Goal: Use online tool/utility: Utilize a website feature to perform a specific function

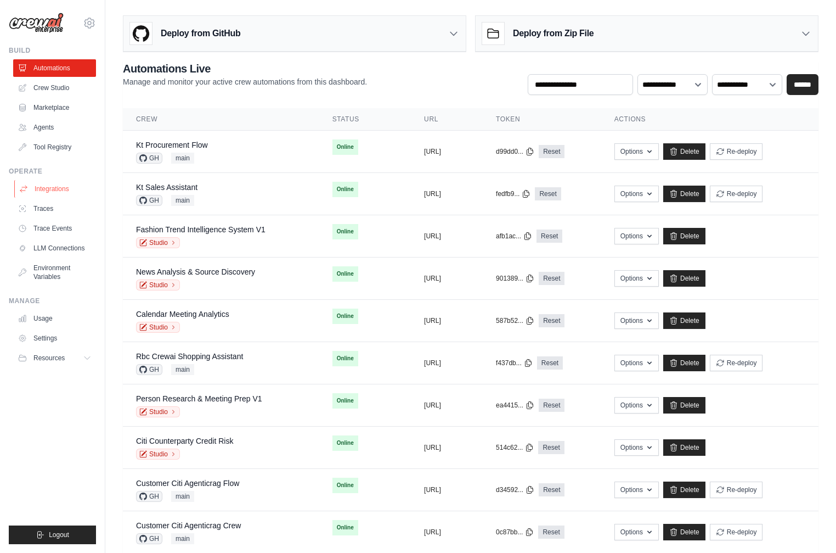
click at [71, 192] on link "Integrations" at bounding box center [55, 189] width 83 height 18
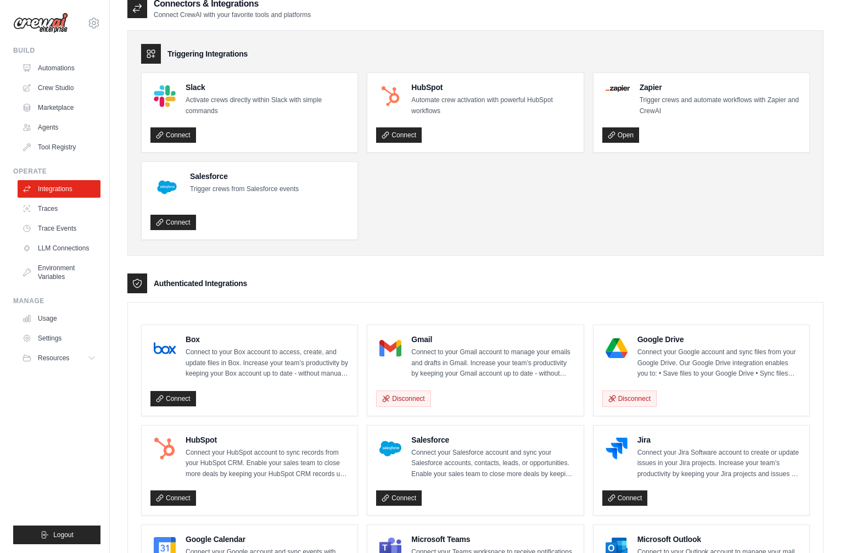
scroll to position [54, 0]
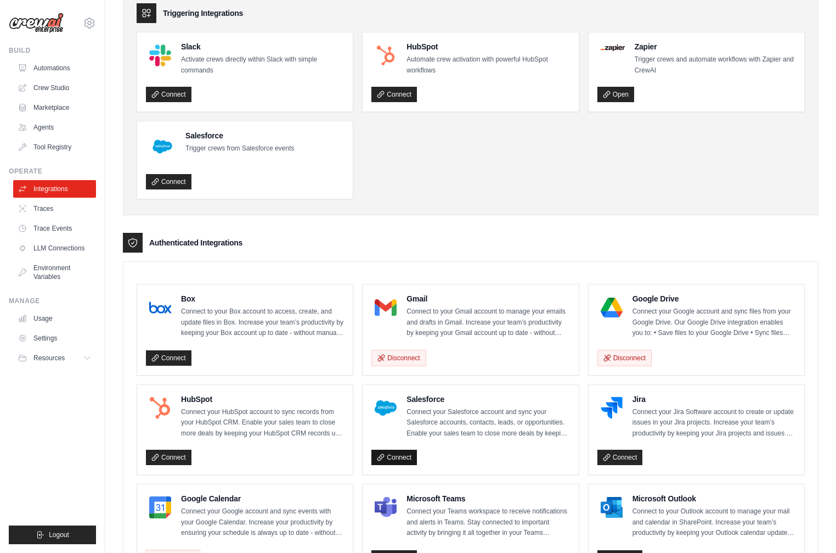
click at [394, 455] on link "Connect" at bounding box center [394, 456] width 46 height 15
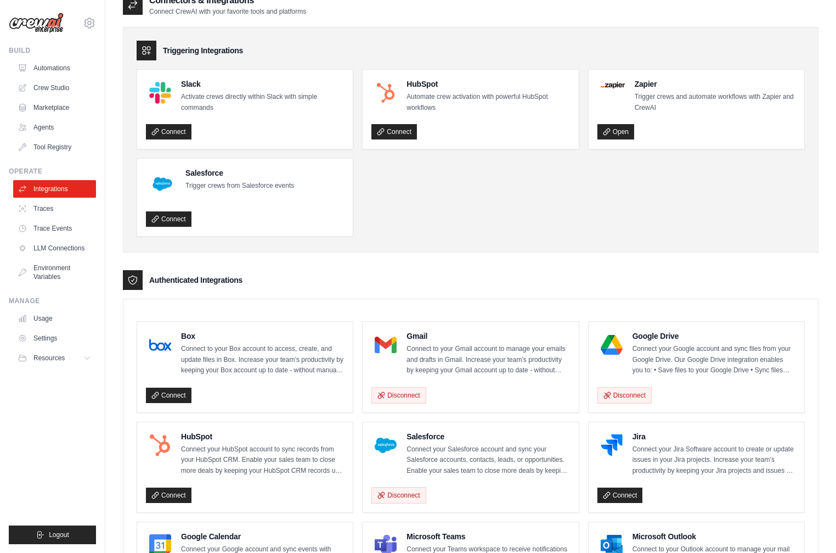
click at [403, 265] on div "Triggering Integrations Slack Activate crews directly within Slack with simple …" at bounding box center [471, 518] width 696 height 1005
click at [65, 89] on link "Crew Studio" at bounding box center [55, 88] width 83 height 18
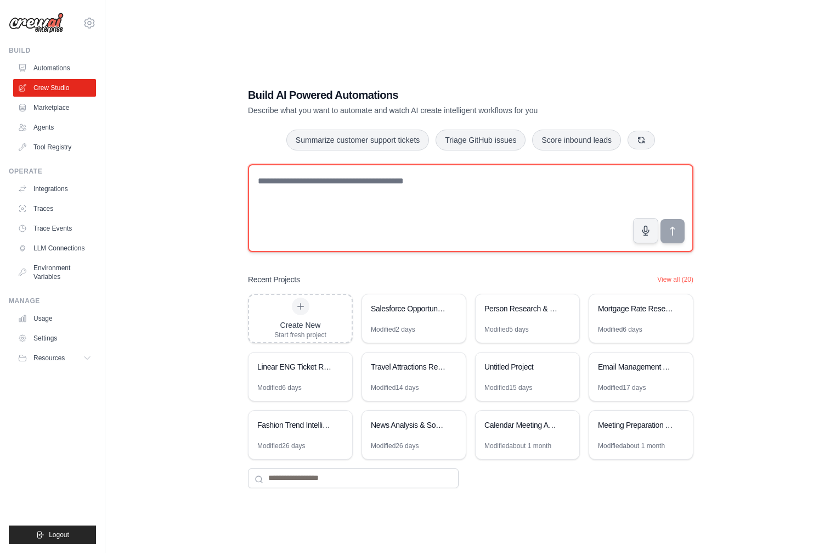
click at [531, 201] on textarea at bounding box center [471, 208] width 446 height 88
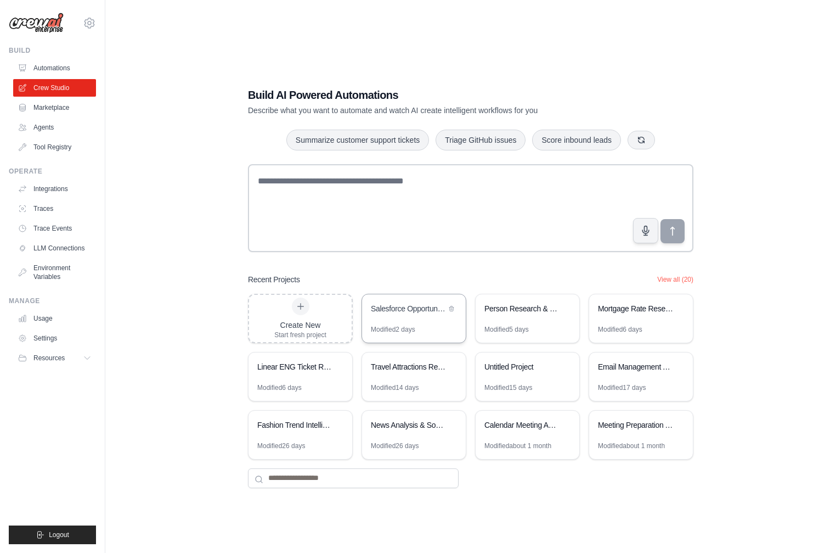
click at [400, 301] on div "Salesforce Opportunity Summary & Next Steps" at bounding box center [414, 309] width 104 height 31
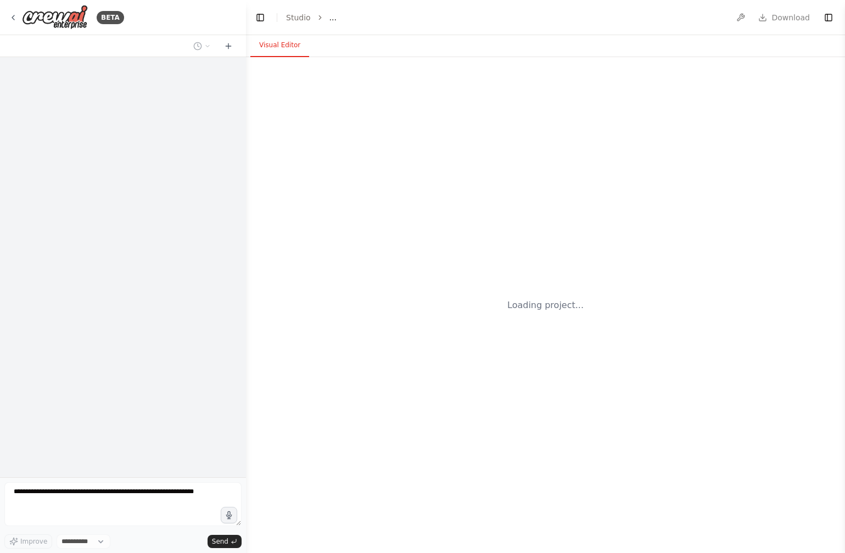
select select "****"
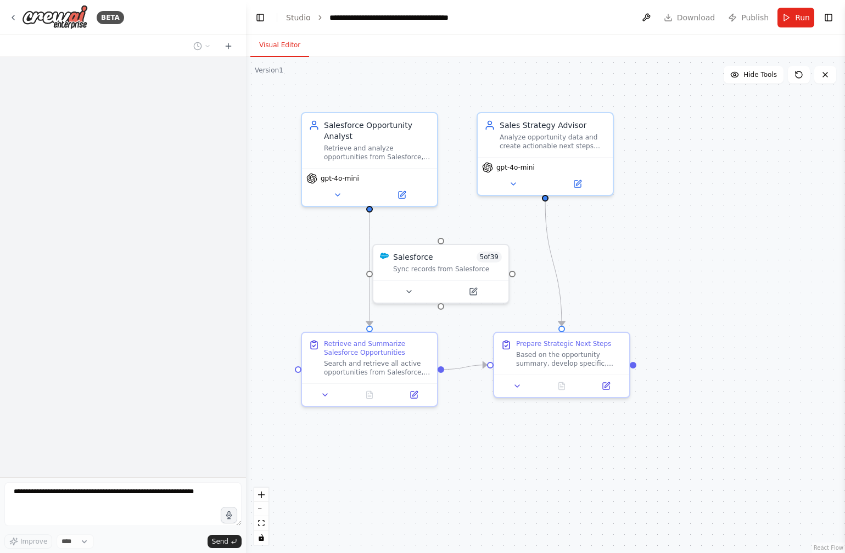
scroll to position [650, 0]
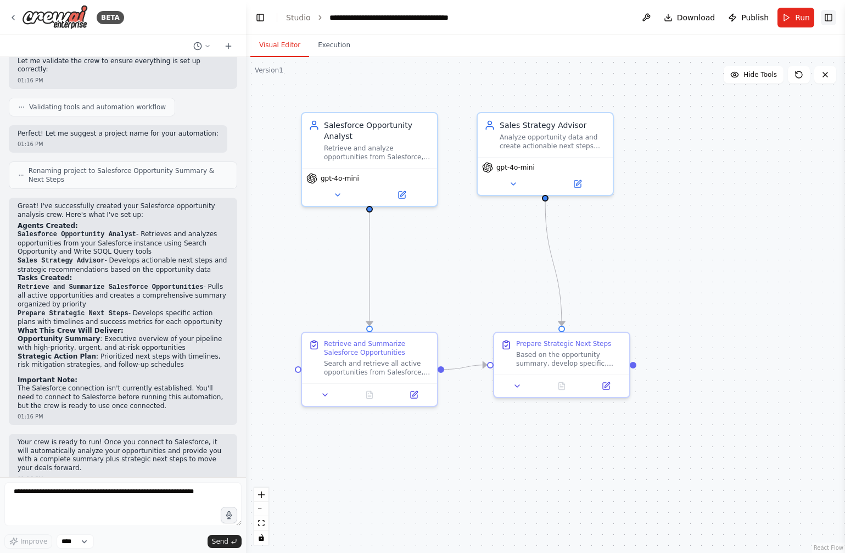
click at [835, 16] on button "Toggle Right Sidebar" at bounding box center [827, 17] width 15 height 15
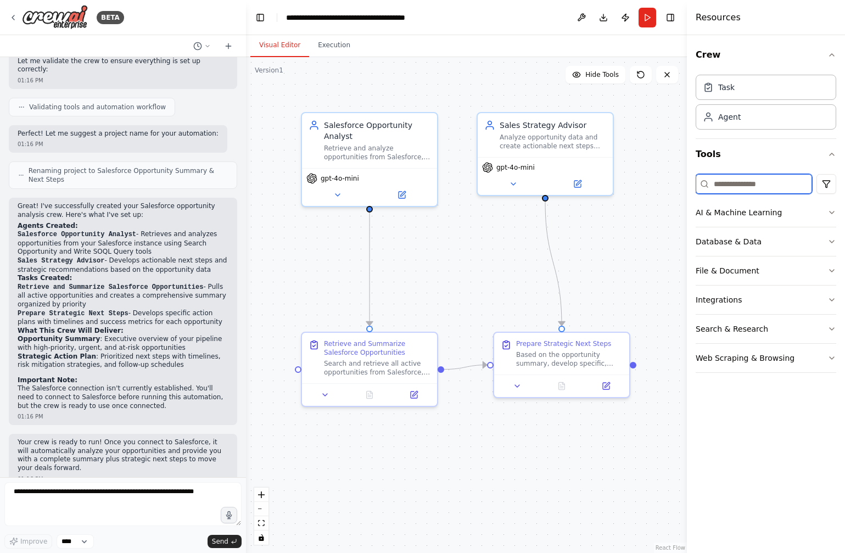
click at [774, 178] on input at bounding box center [753, 184] width 116 height 20
type input "*****"
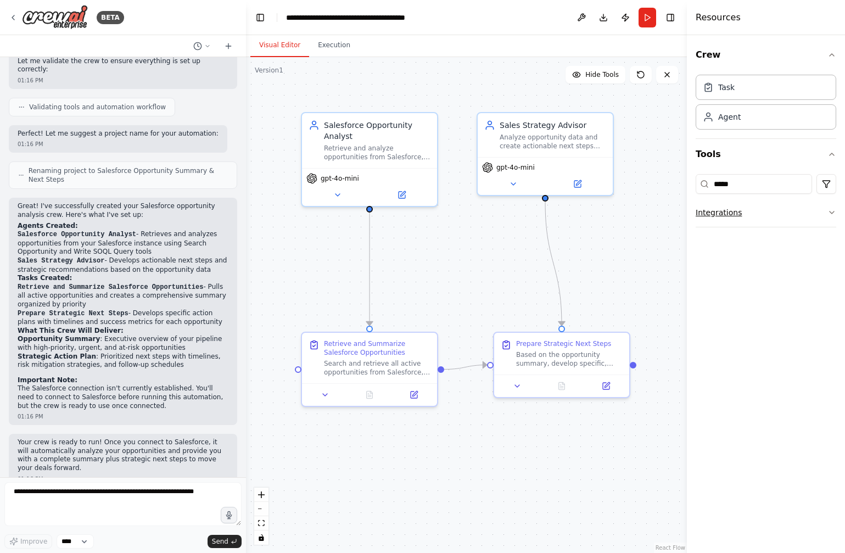
click at [809, 226] on button "Integrations" at bounding box center [765, 212] width 140 height 29
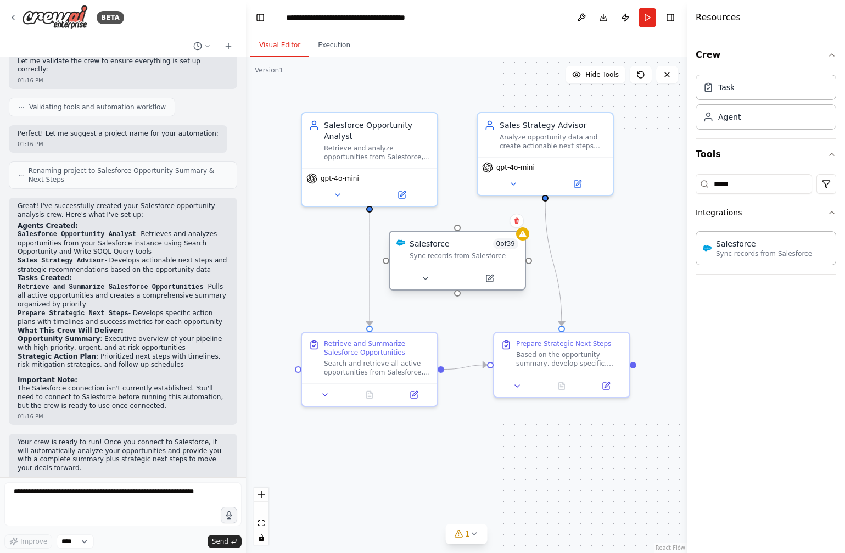
drag, startPoint x: 523, startPoint y: 272, endPoint x: 444, endPoint y: 255, distance: 81.4
click at [444, 255] on div "Salesforce 0 of 39 Sync records from Salesforce" at bounding box center [463, 249] width 109 height 22
drag, startPoint x: 369, startPoint y: 210, endPoint x: 456, endPoint y: 231, distance: 89.7
click at [456, 231] on div "Salesforce Opportunity Analyst Retrieve and analyze opportunities from Salesfor…" at bounding box center [466, 305] width 441 height 496
click at [497, 276] on button at bounding box center [489, 278] width 62 height 13
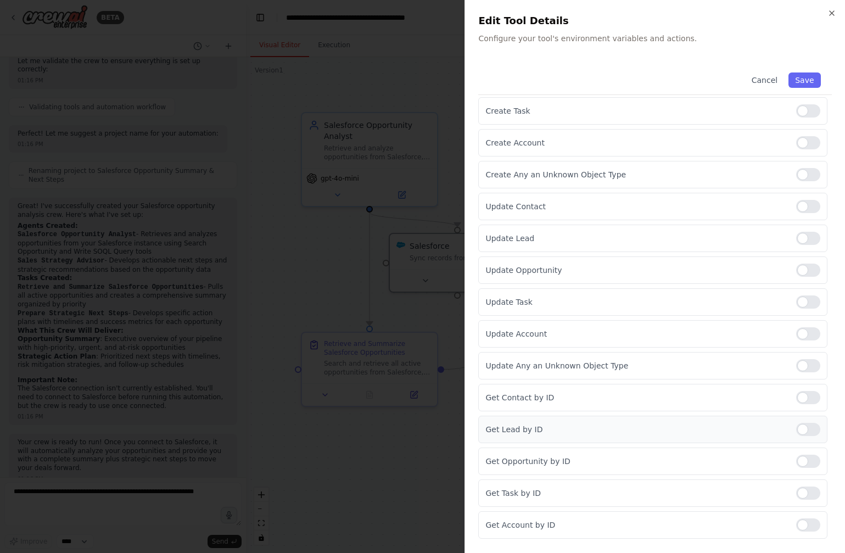
scroll to position [228, 0]
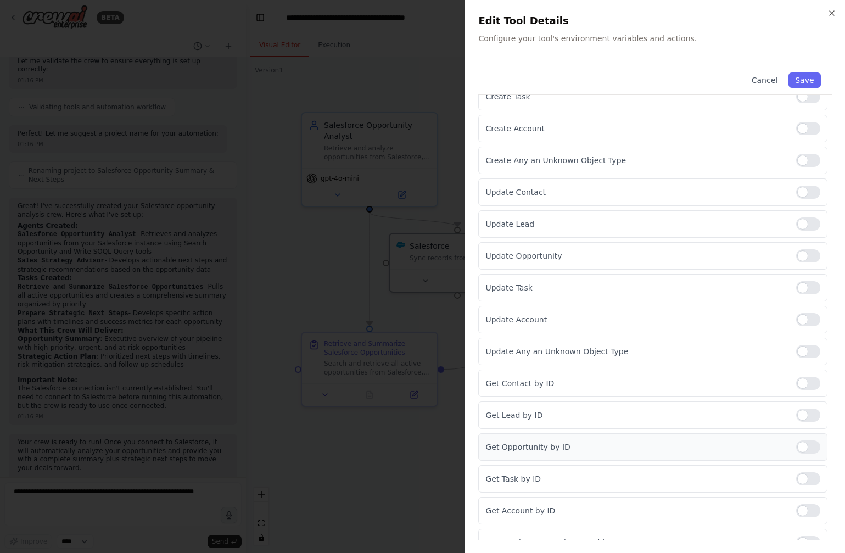
click at [799, 445] on div at bounding box center [808, 446] width 24 height 13
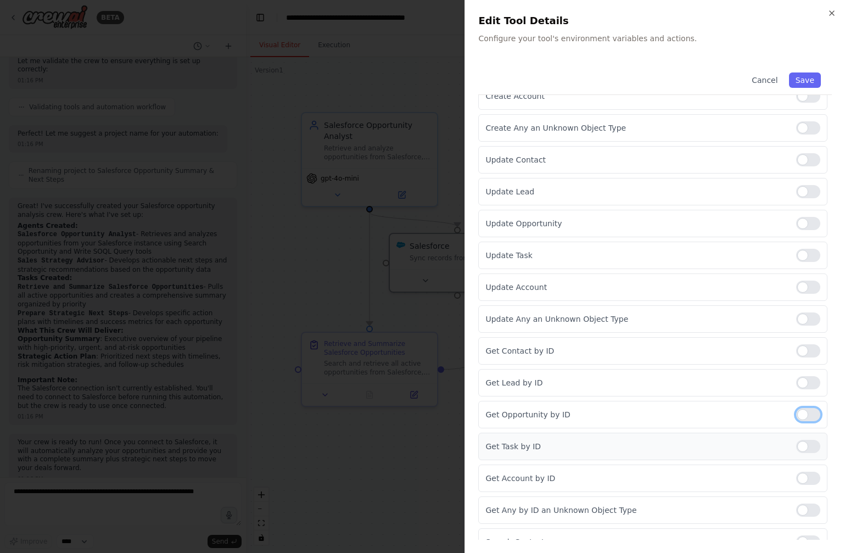
scroll to position [274, 0]
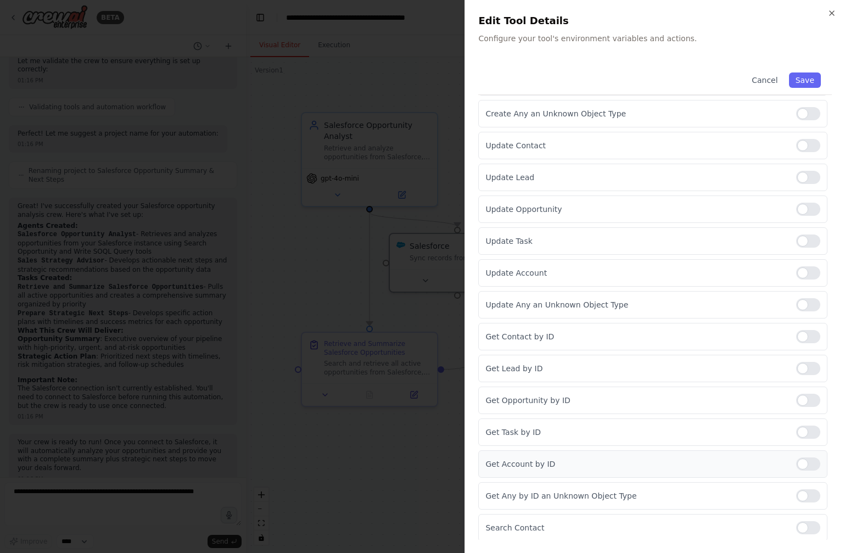
click at [796, 460] on div at bounding box center [808, 463] width 24 height 13
click at [796, 493] on div at bounding box center [808, 495] width 24 height 13
click at [796, 434] on div at bounding box center [808, 431] width 24 height 13
click at [799, 369] on div at bounding box center [808, 368] width 24 height 13
click at [801, 335] on div at bounding box center [808, 336] width 24 height 13
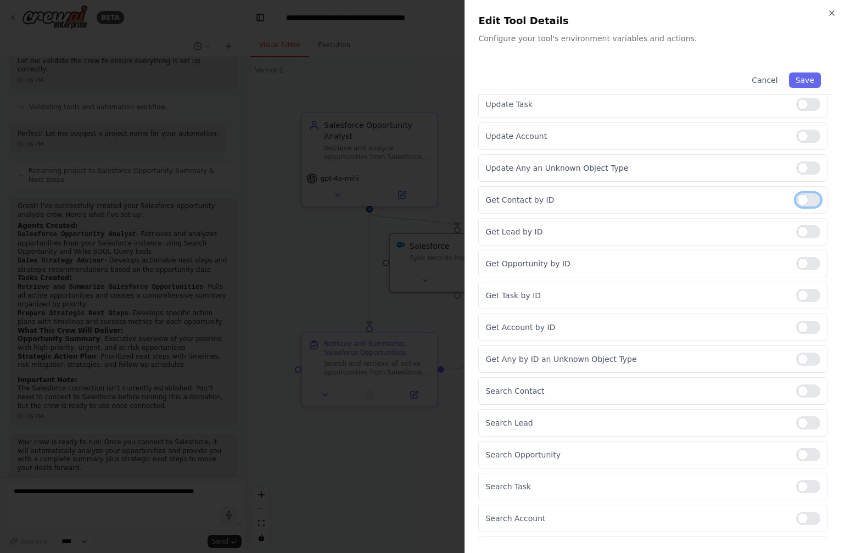
scroll to position [461, 0]
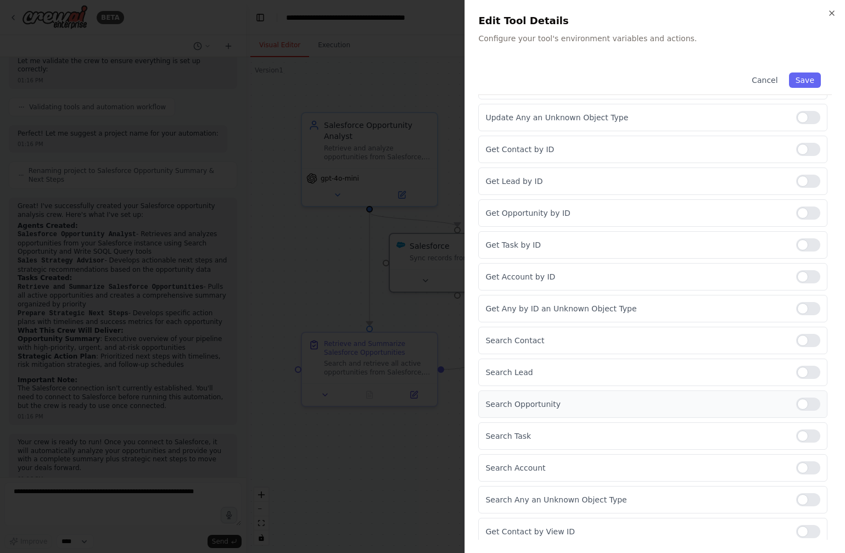
click at [796, 401] on div at bounding box center [808, 403] width 24 height 13
click at [798, 432] on div at bounding box center [808, 435] width 24 height 13
click at [801, 458] on div "Search Account" at bounding box center [652, 467] width 349 height 27
click at [801, 464] on div at bounding box center [808, 467] width 24 height 13
click at [796, 371] on div at bounding box center [808, 371] width 24 height 13
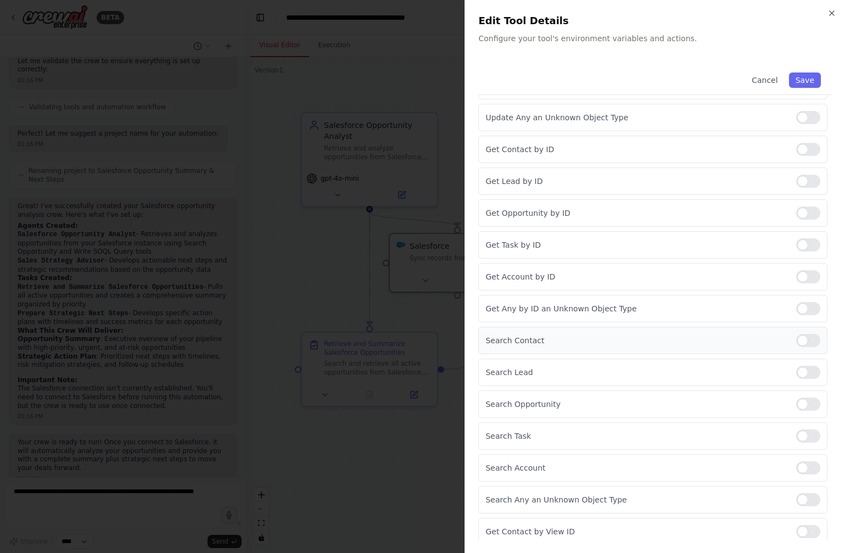
click at [796, 337] on div at bounding box center [808, 340] width 24 height 13
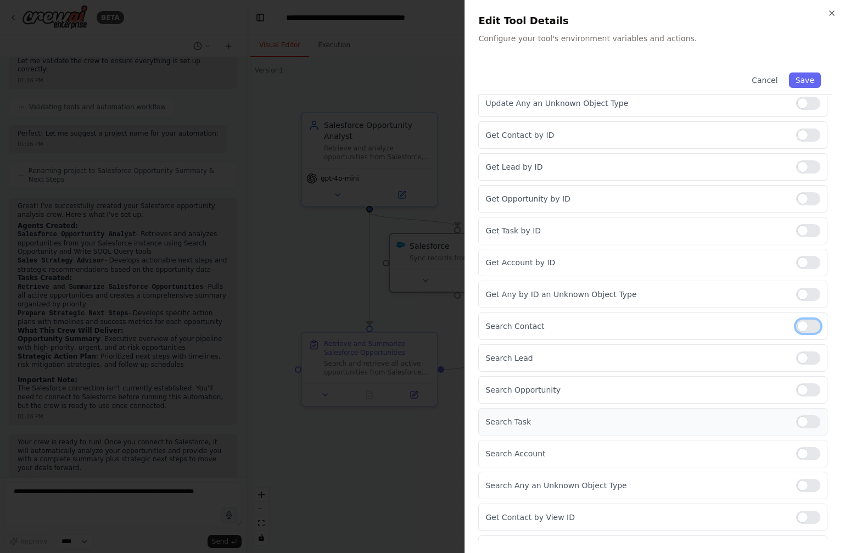
scroll to position [483, 0]
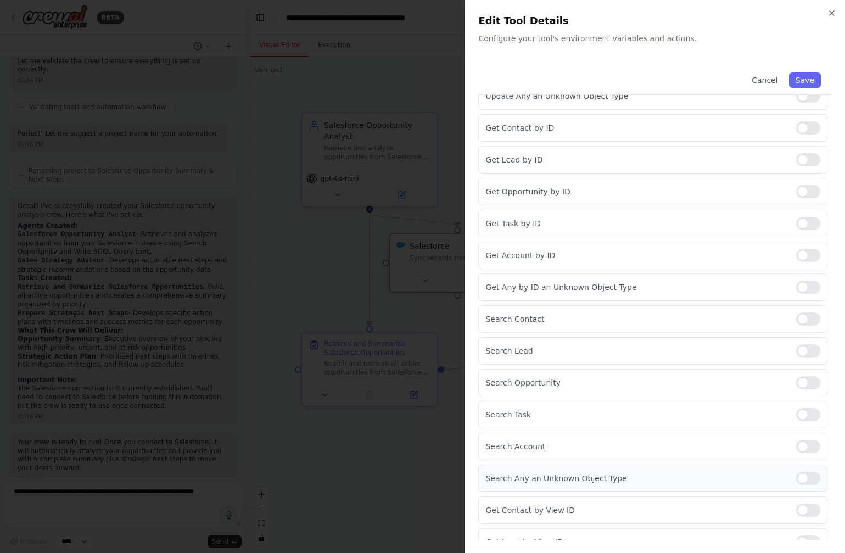
click at [796, 472] on div at bounding box center [808, 477] width 24 height 13
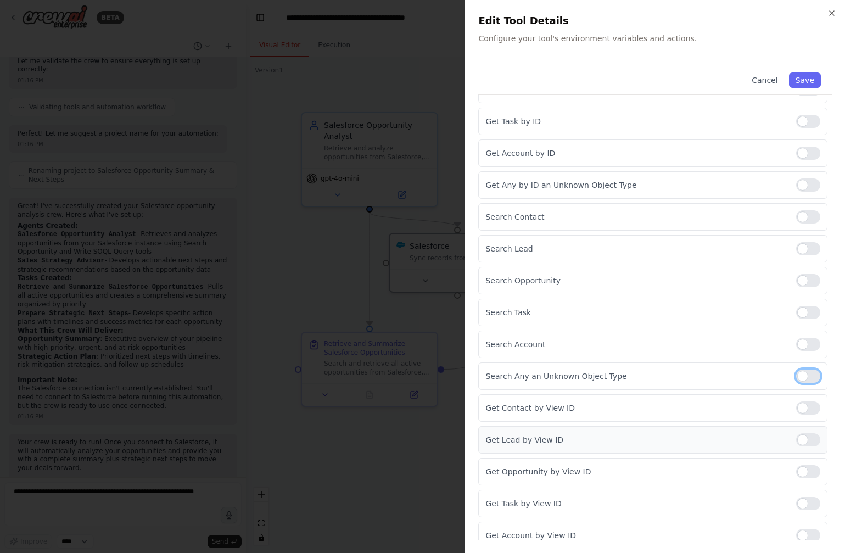
scroll to position [592, 0]
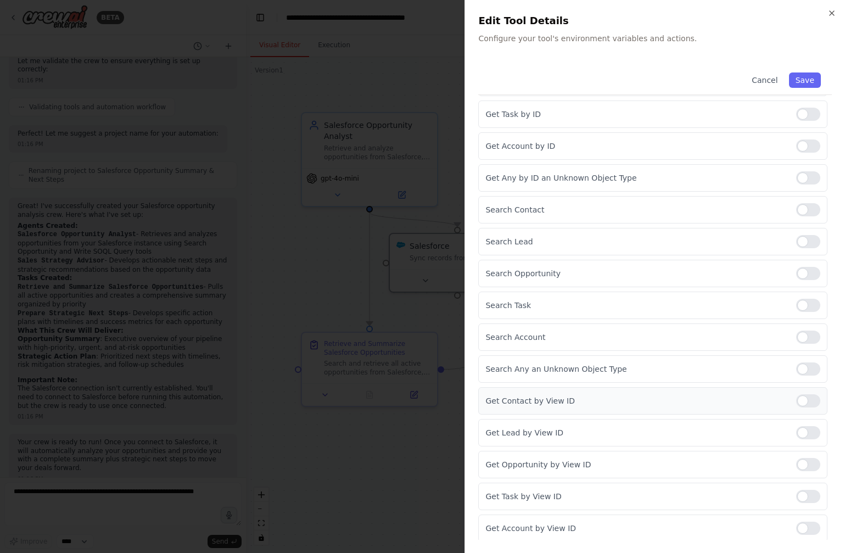
click at [796, 401] on div at bounding box center [808, 400] width 24 height 13
click at [793, 443] on div "Get Lead by View ID" at bounding box center [652, 432] width 349 height 27
click at [796, 436] on div at bounding box center [808, 432] width 24 height 13
drag, startPoint x: 799, startPoint y: 454, endPoint x: 800, endPoint y: 460, distance: 6.1
click at [800, 460] on div "Get Opportunity by View ID" at bounding box center [652, 464] width 349 height 27
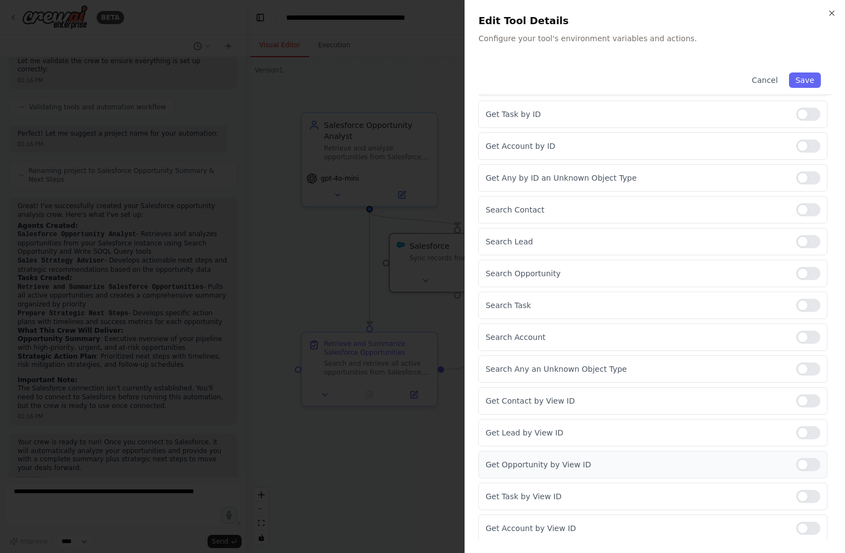
click at [800, 460] on div at bounding box center [808, 464] width 24 height 13
click at [805, 496] on div at bounding box center [808, 495] width 24 height 13
click at [804, 524] on div at bounding box center [808, 527] width 24 height 13
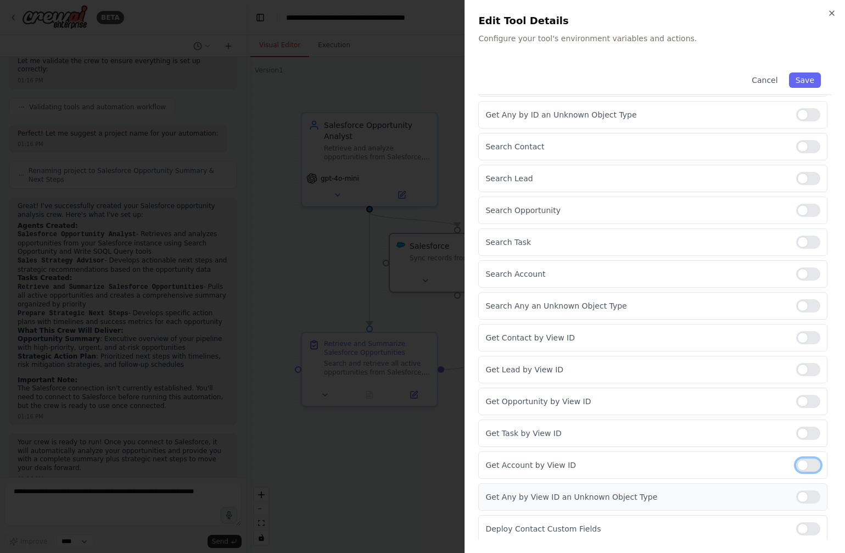
scroll to position [669, 0]
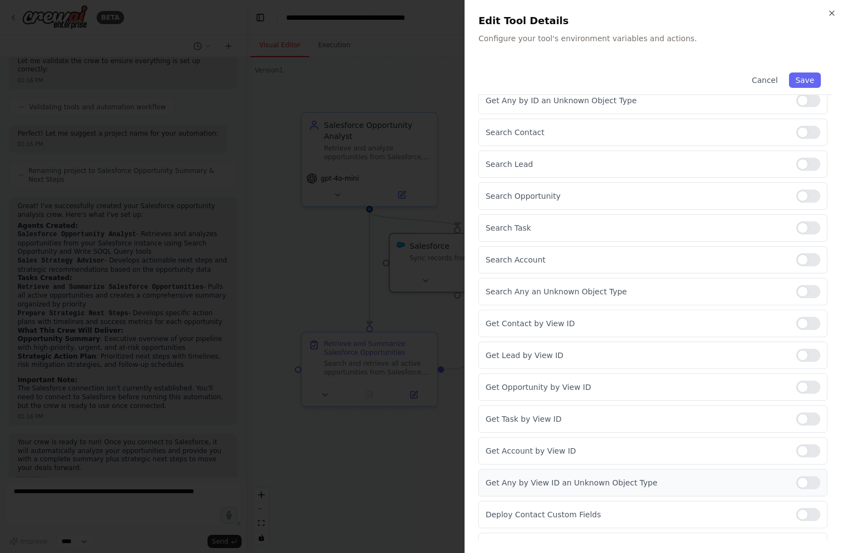
click at [800, 485] on div at bounding box center [808, 482] width 24 height 13
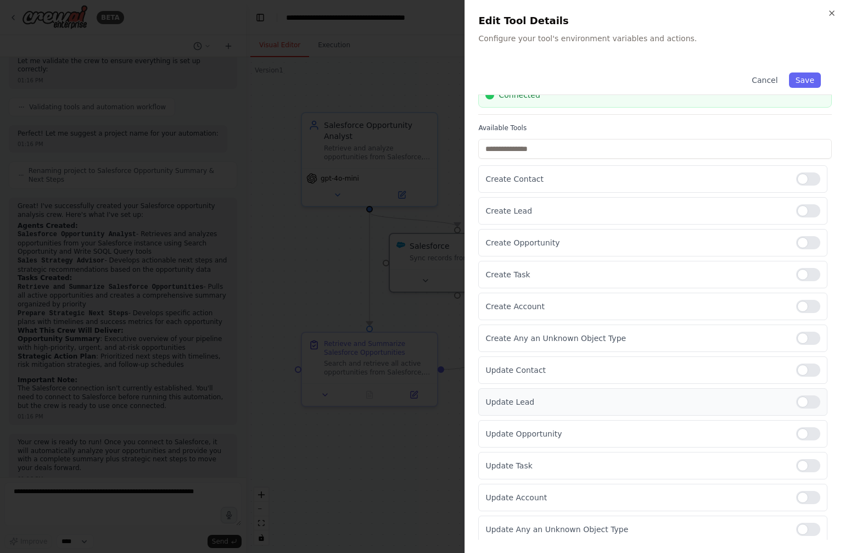
scroll to position [0, 0]
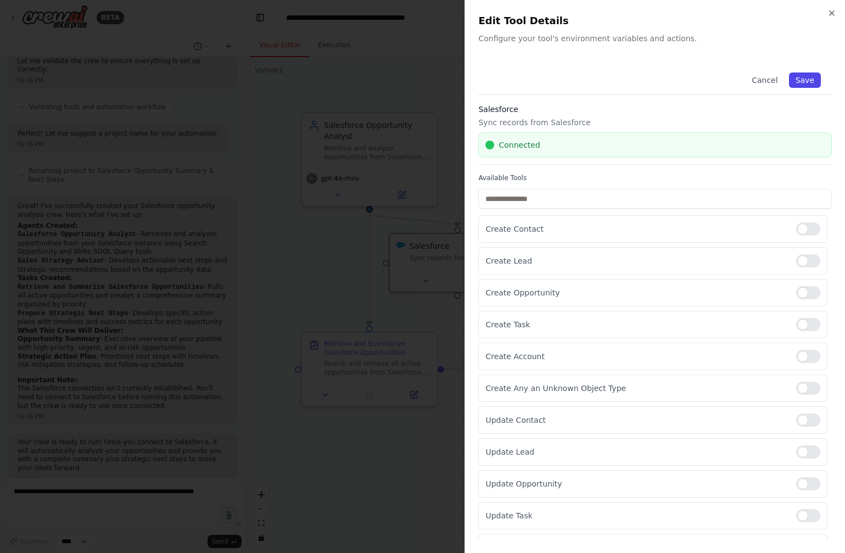
click at [797, 85] on button "Save" at bounding box center [805, 79] width 32 height 15
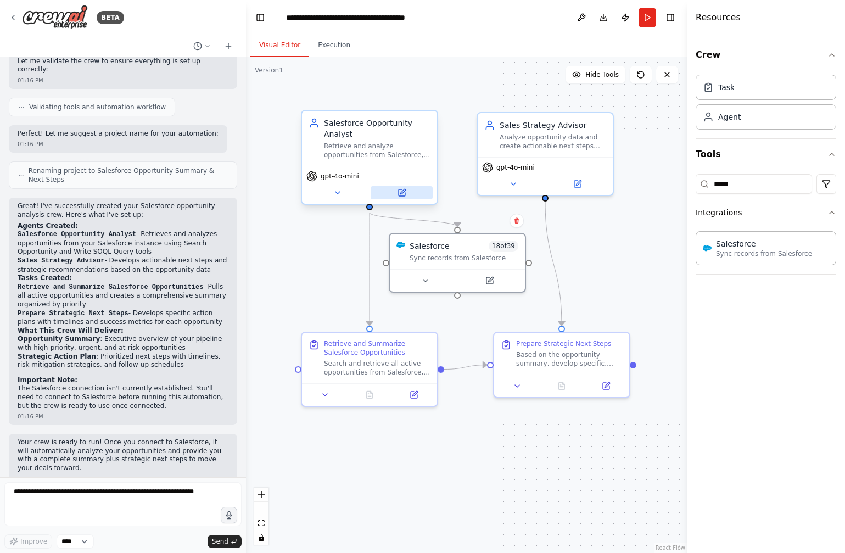
click at [390, 191] on button at bounding box center [401, 192] width 62 height 13
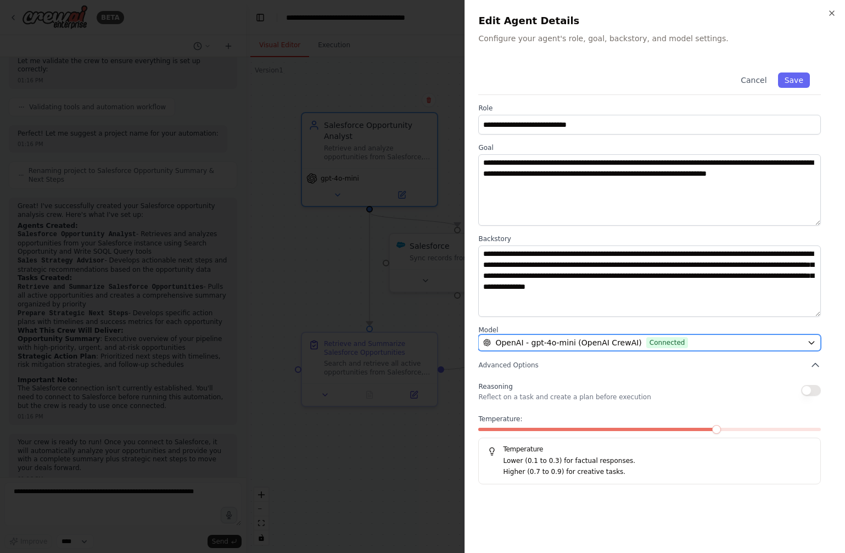
click at [627, 345] on span "OpenAI - gpt-4o-mini (OpenAI CrewAI)" at bounding box center [568, 342] width 146 height 11
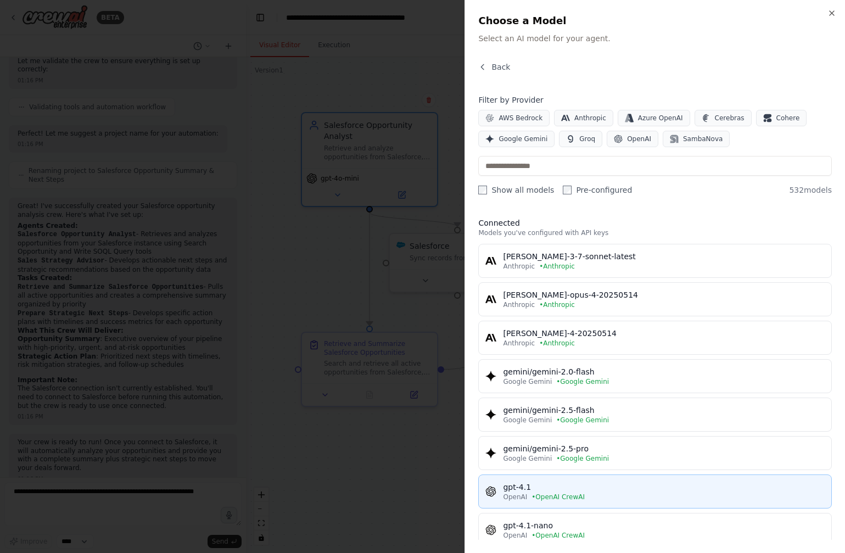
click at [620, 499] on div "OpenAI • OpenAI CrewAI" at bounding box center [664, 496] width 322 height 9
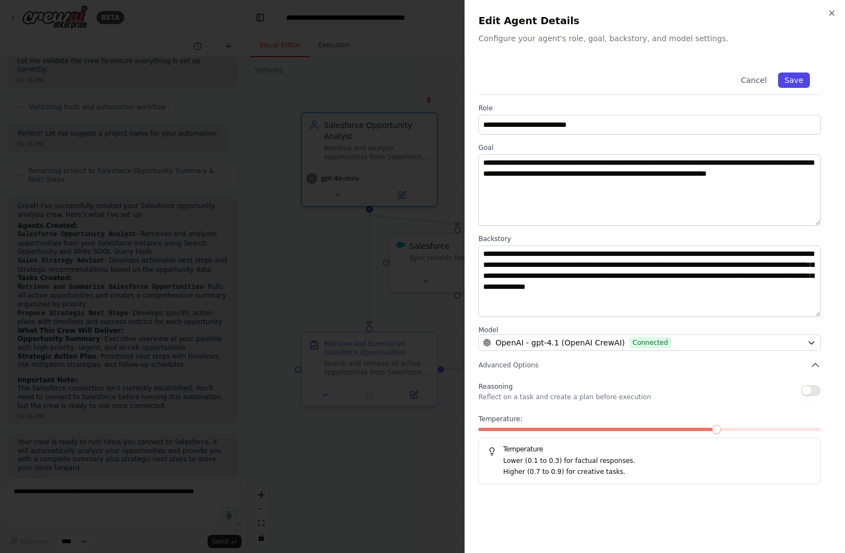
click at [791, 81] on button "Save" at bounding box center [794, 79] width 32 height 15
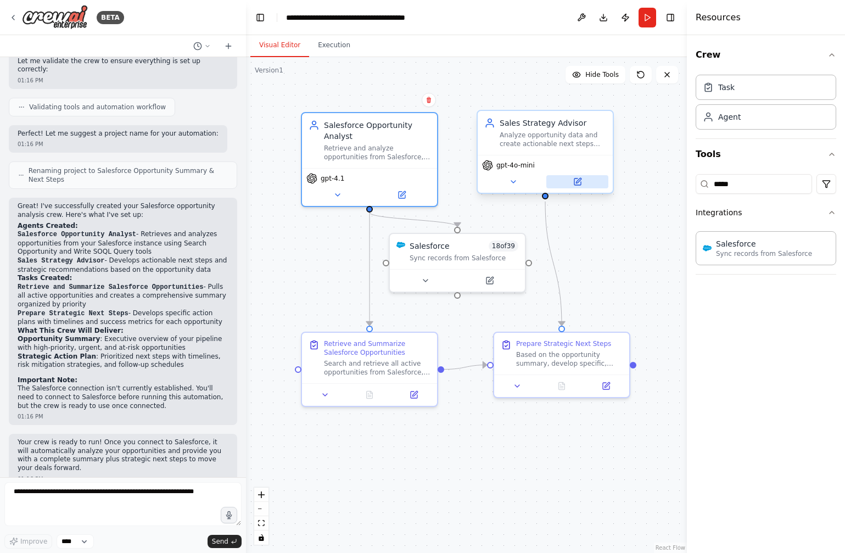
click at [578, 182] on icon at bounding box center [577, 181] width 7 height 7
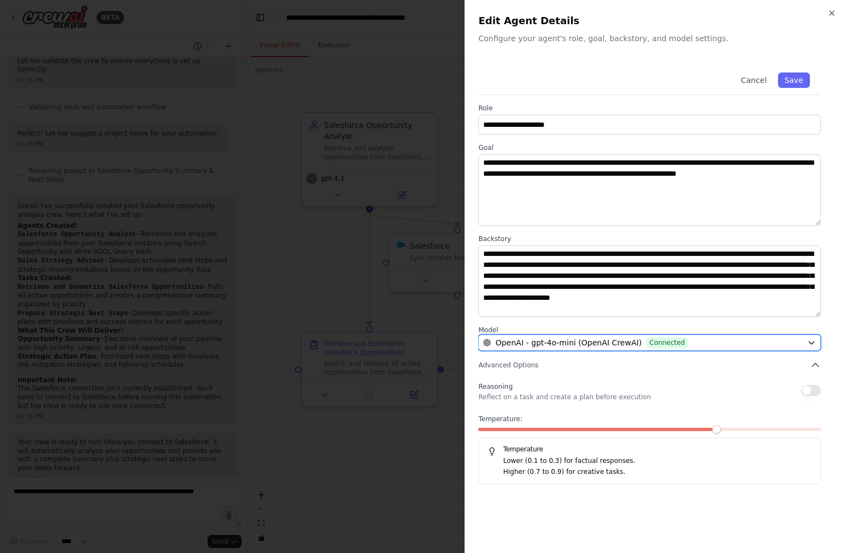
click at [646, 346] on span "Connected" at bounding box center [667, 342] width 42 height 11
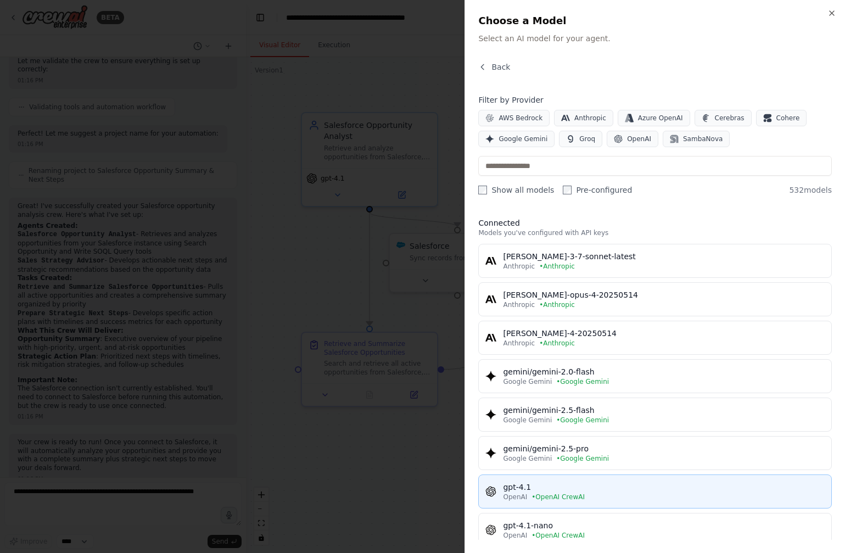
click at [607, 481] on button "gpt-4.1 OpenAI • OpenAI CrewAI" at bounding box center [654, 491] width 353 height 34
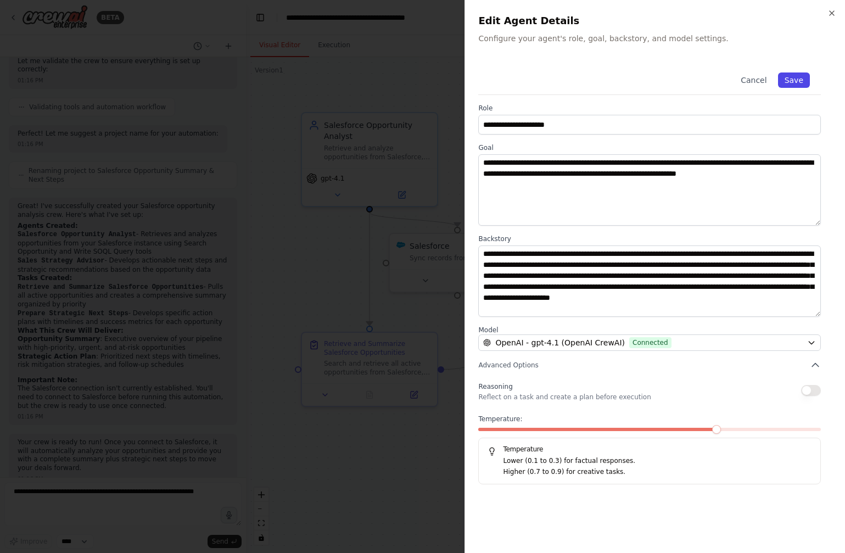
click at [790, 74] on button "Save" at bounding box center [794, 79] width 32 height 15
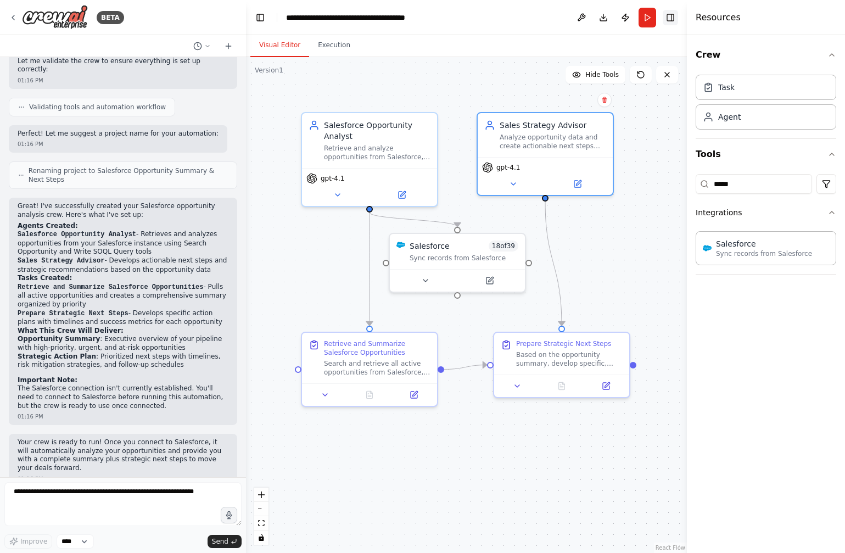
click at [668, 21] on button "Toggle Right Sidebar" at bounding box center [669, 17] width 15 height 15
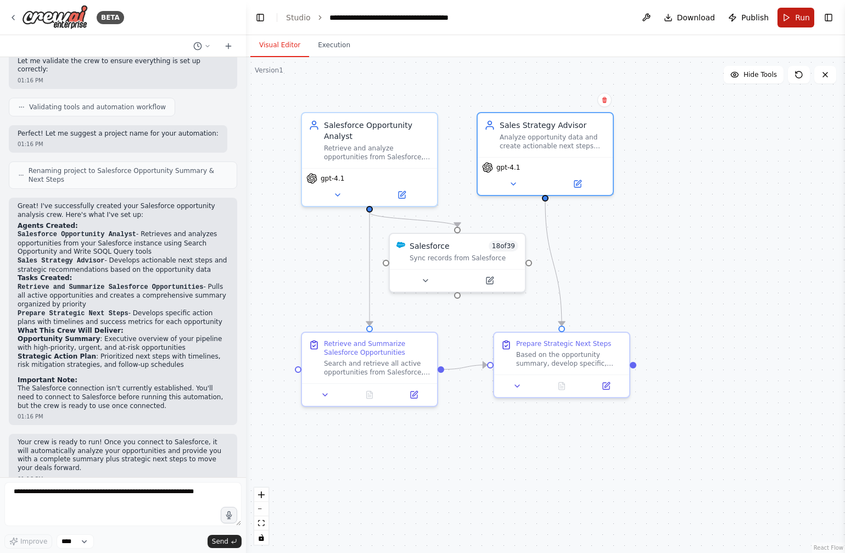
click at [783, 20] on button "Run" at bounding box center [795, 18] width 37 height 20
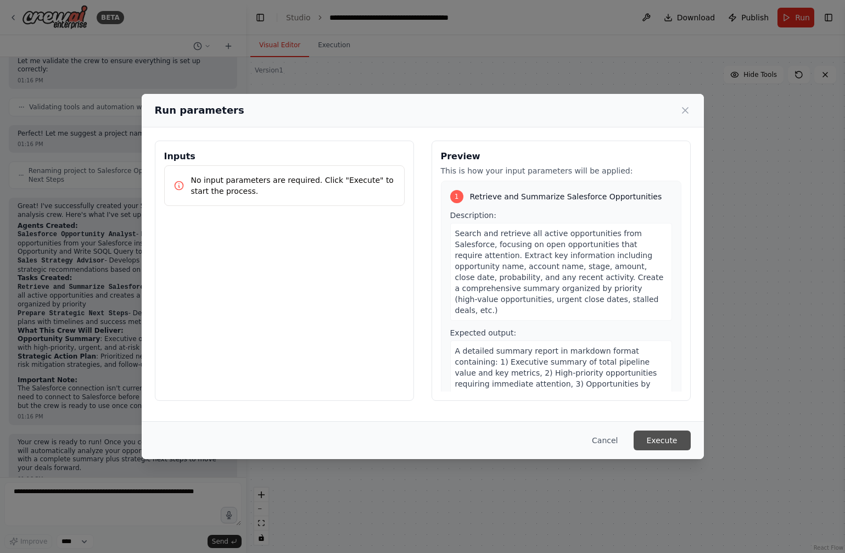
click at [672, 446] on button "Execute" at bounding box center [661, 440] width 57 height 20
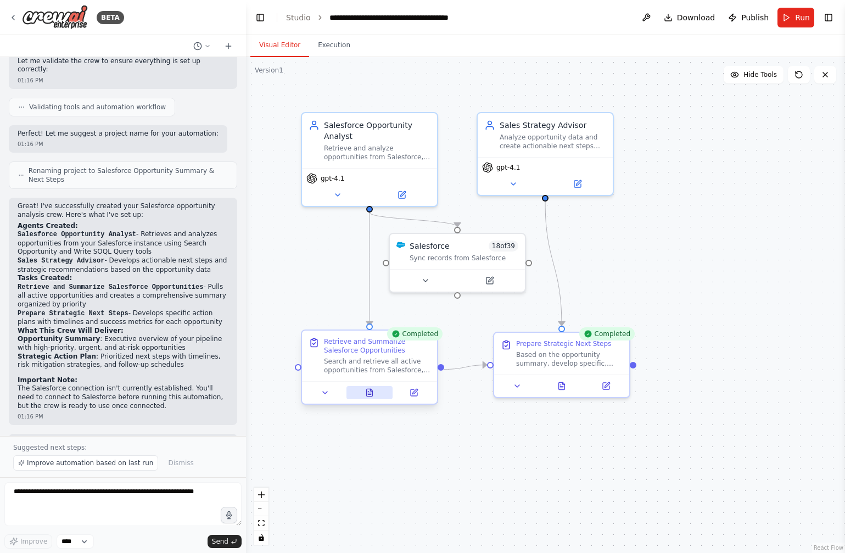
click at [359, 389] on button at bounding box center [369, 392] width 47 height 13
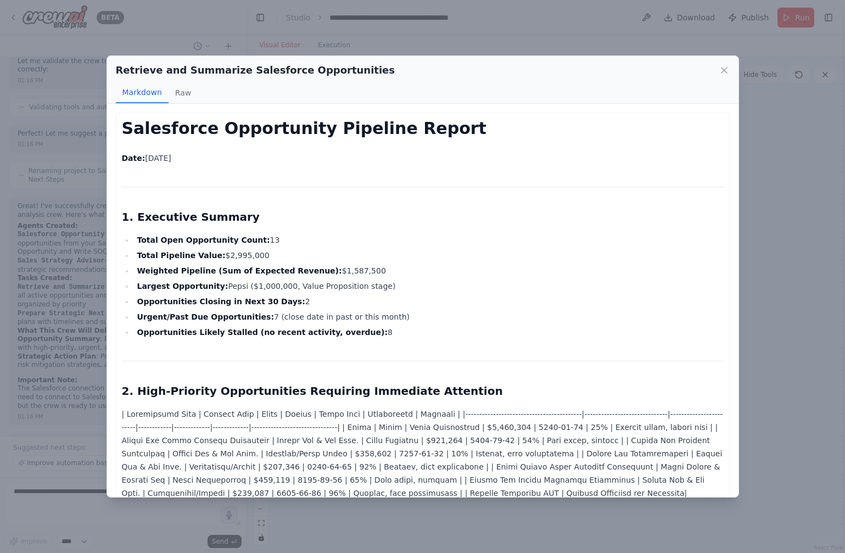
click at [728, 66] on icon at bounding box center [723, 70] width 11 height 11
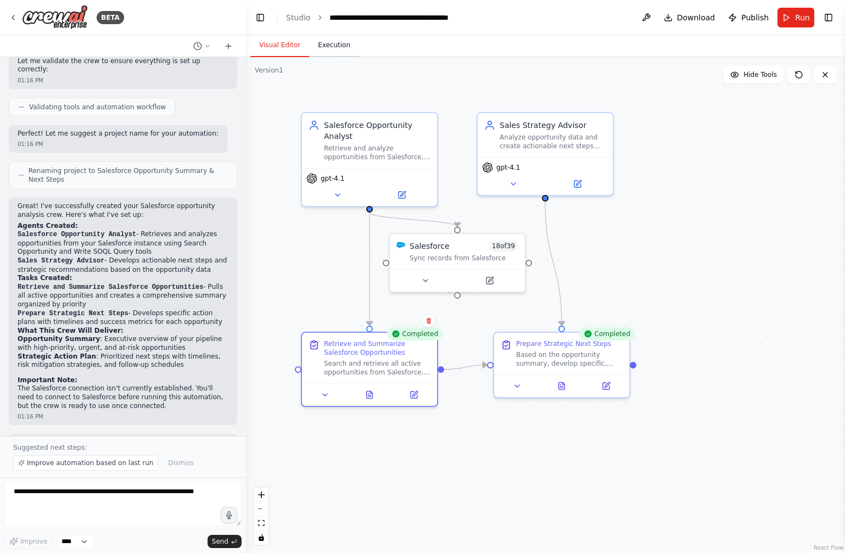
click at [347, 40] on button "Execution" at bounding box center [334, 45] width 50 height 23
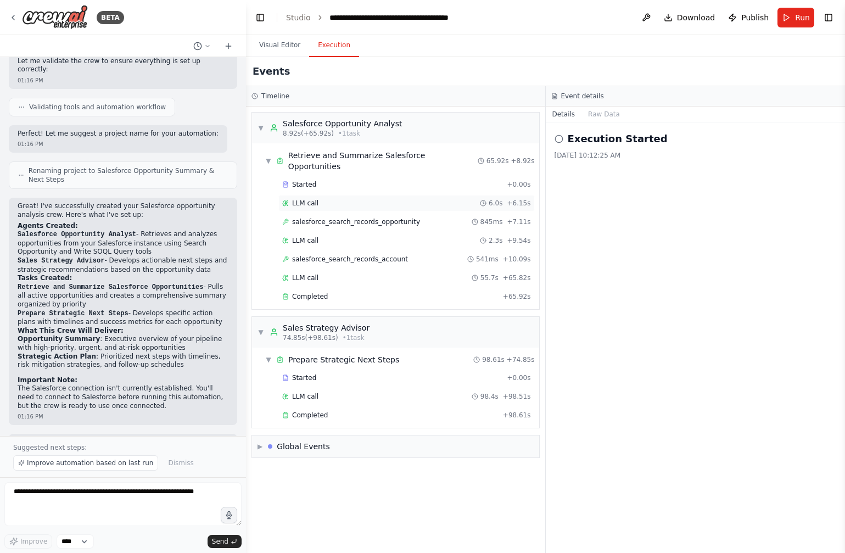
click at [440, 195] on div "LLM call 6.0s + 6.15s" at bounding box center [406, 203] width 256 height 16
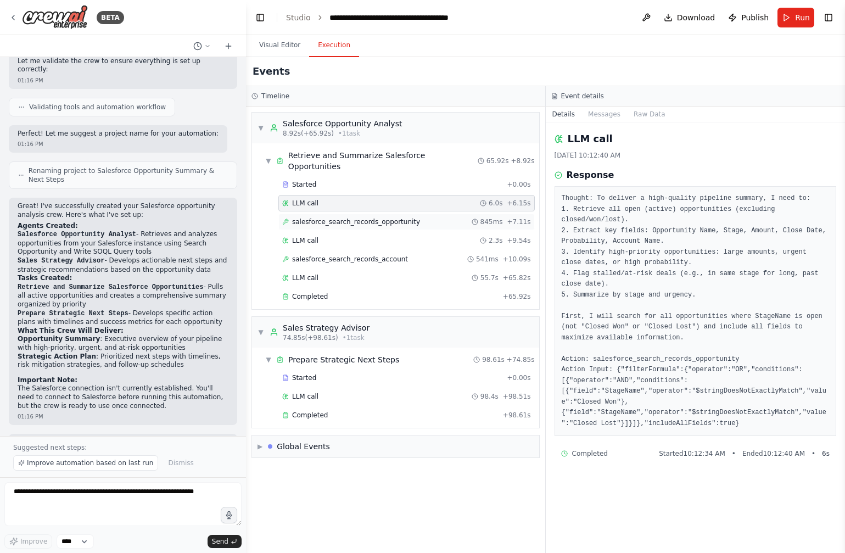
click at [395, 217] on span "salesforce_search_records_opportunity" at bounding box center [356, 221] width 128 height 9
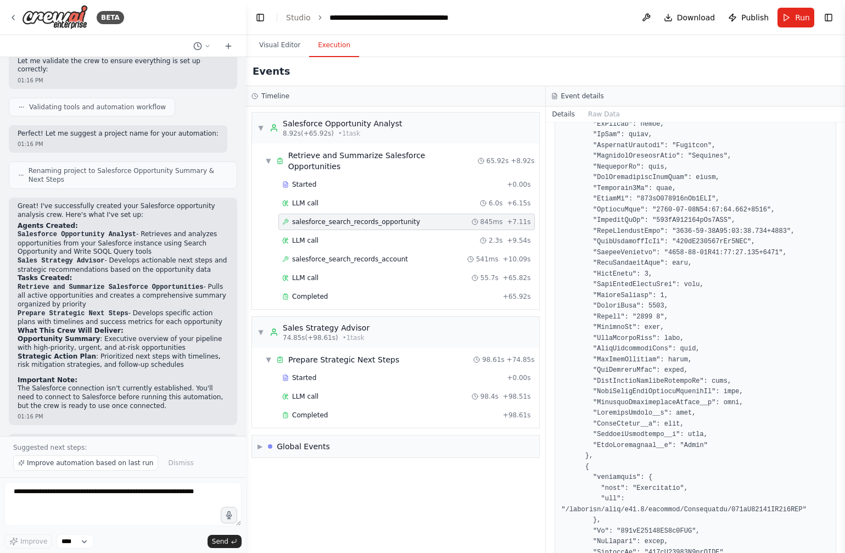
scroll to position [947, 0]
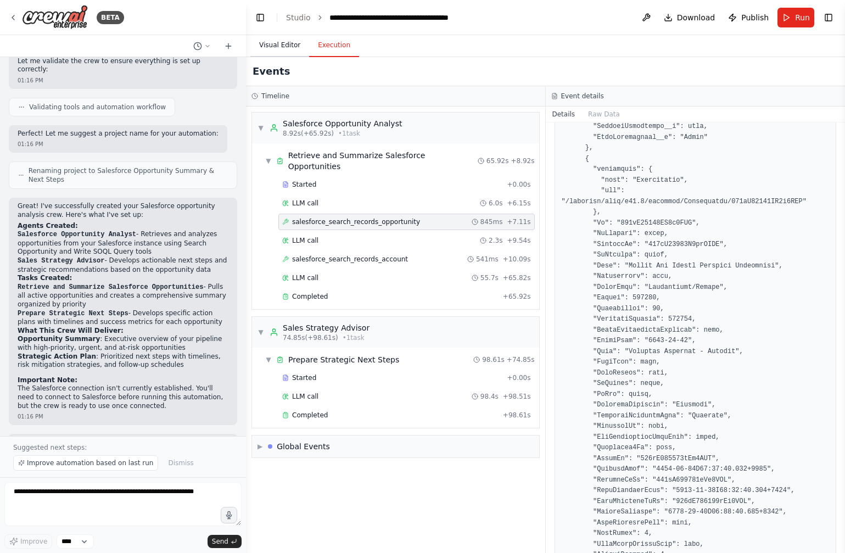
click at [267, 41] on button "Visual Editor" at bounding box center [279, 45] width 59 height 23
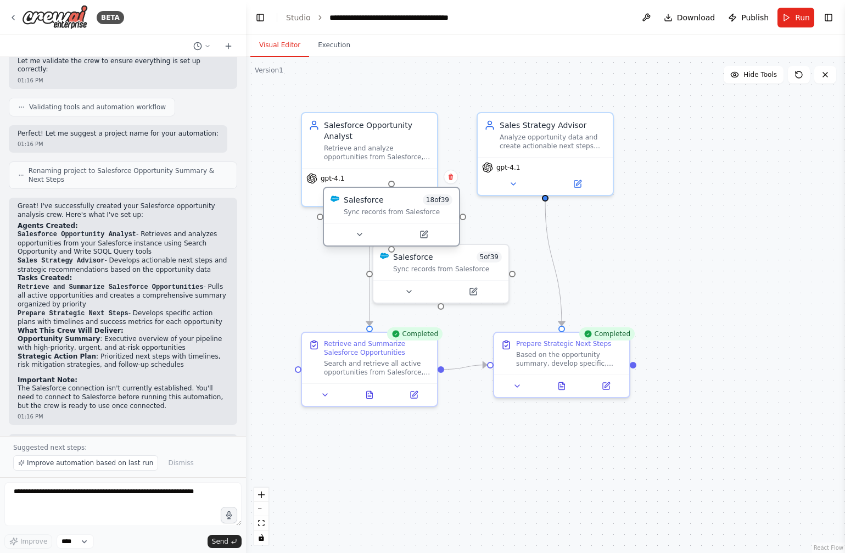
drag, startPoint x: 485, startPoint y: 254, endPoint x: 473, endPoint y: 229, distance: 27.0
click at [452, 216] on div "Sync records from Salesforce" at bounding box center [398, 211] width 109 height 9
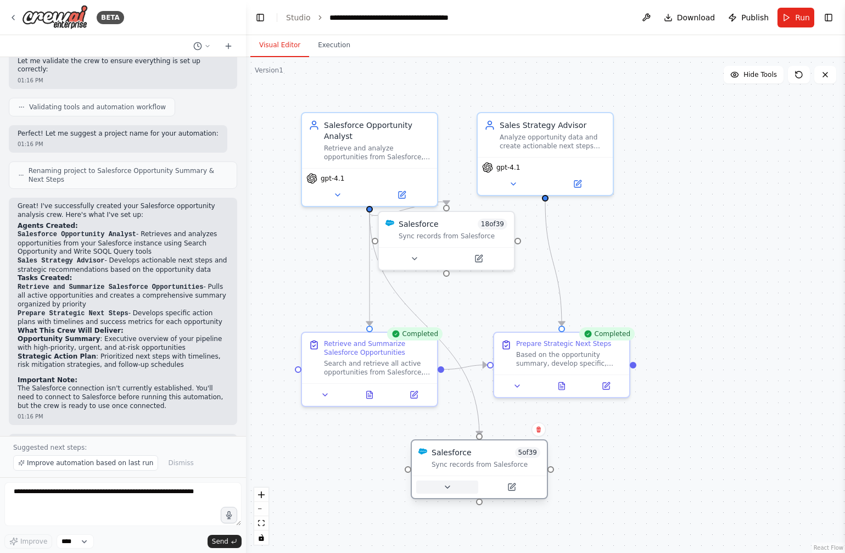
drag, startPoint x: 440, startPoint y: 288, endPoint x: 477, endPoint y: 485, distance: 199.9
click at [477, 485] on div at bounding box center [479, 486] width 126 height 13
click at [540, 431] on icon at bounding box center [538, 429] width 7 height 7
click at [499, 435] on button "Confirm" at bounding box center [507, 429] width 39 height 13
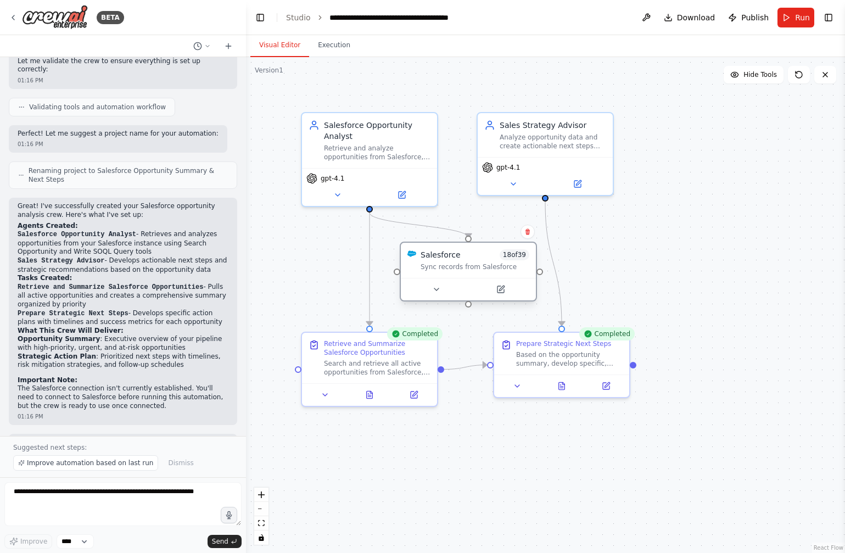
drag, startPoint x: 453, startPoint y: 234, endPoint x: 472, endPoint y: 268, distance: 38.8
click at [472, 268] on div "Sync records from Salesforce" at bounding box center [474, 266] width 109 height 9
click at [369, 393] on icon at bounding box center [369, 393] width 3 height 0
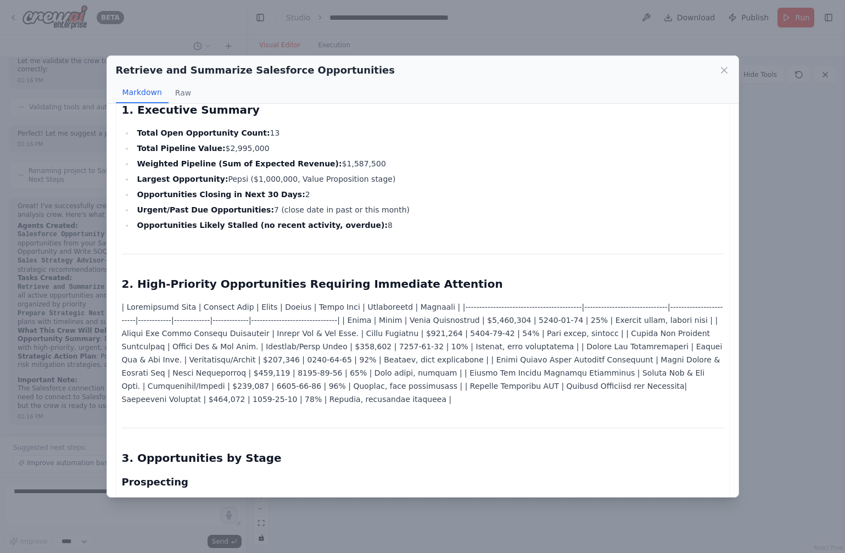
scroll to position [220, 0]
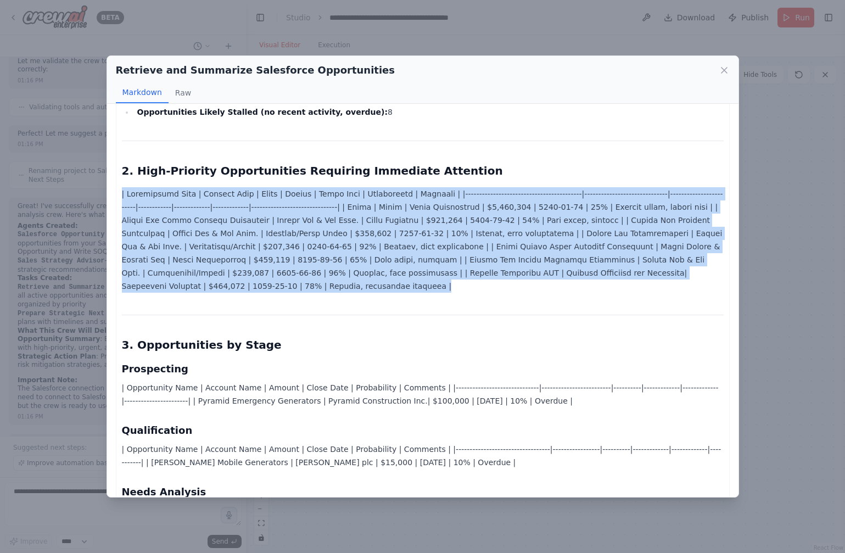
drag, startPoint x: 404, startPoint y: 281, endPoint x: 119, endPoint y: 192, distance: 298.9
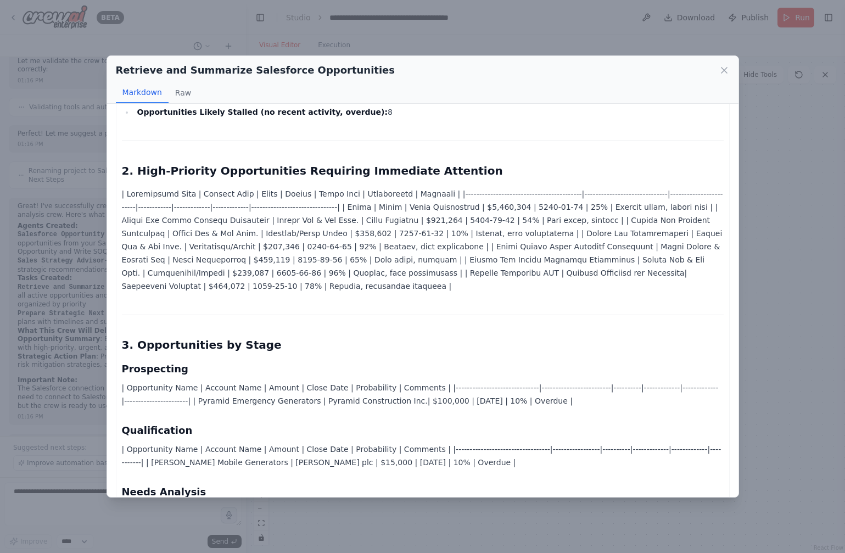
click at [387, 337] on h2 "3. Opportunities by Stage" at bounding box center [422, 344] width 601 height 15
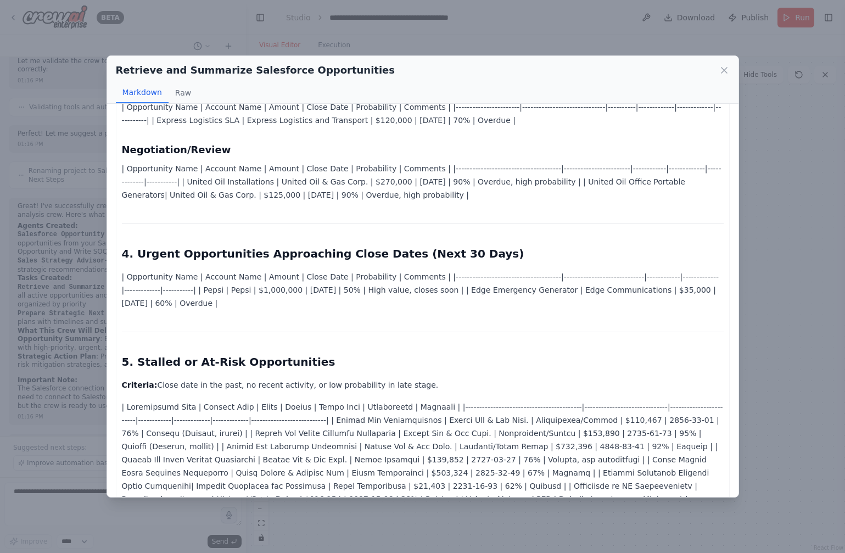
scroll to position [0, 0]
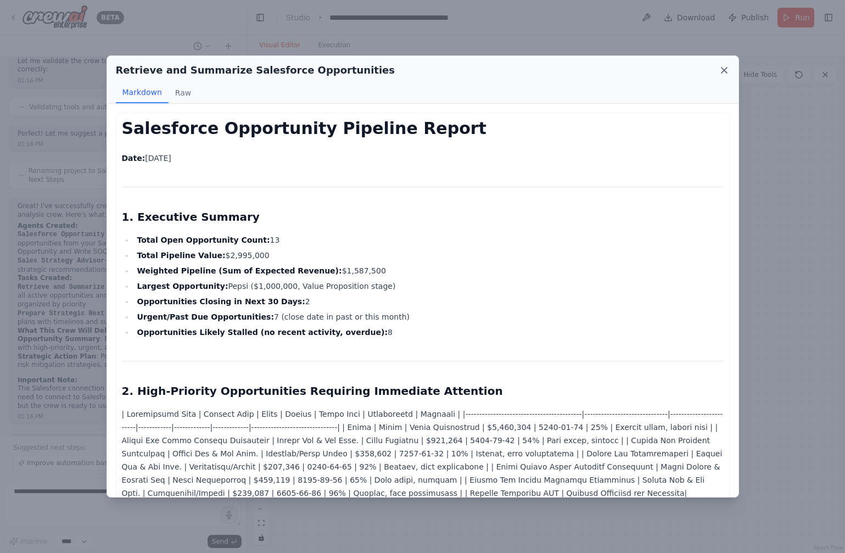
click at [728, 66] on icon at bounding box center [723, 70] width 11 height 11
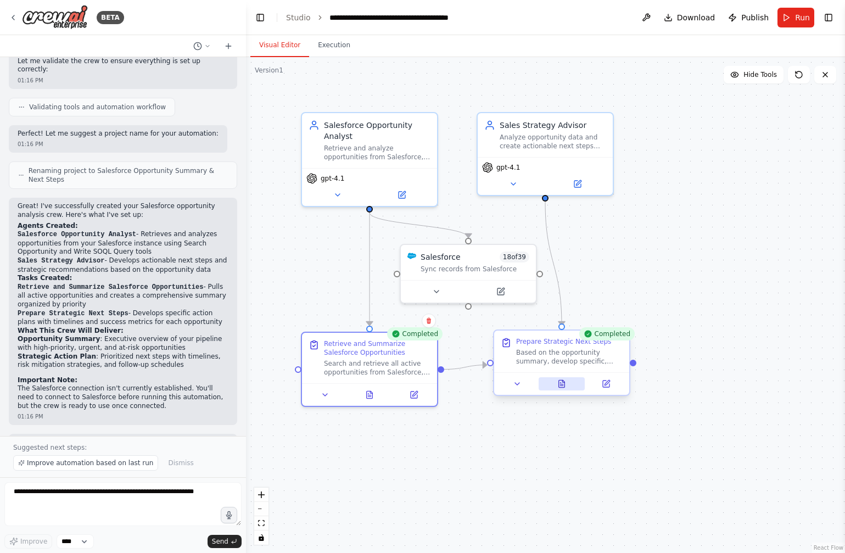
click at [570, 381] on button at bounding box center [561, 383] width 47 height 13
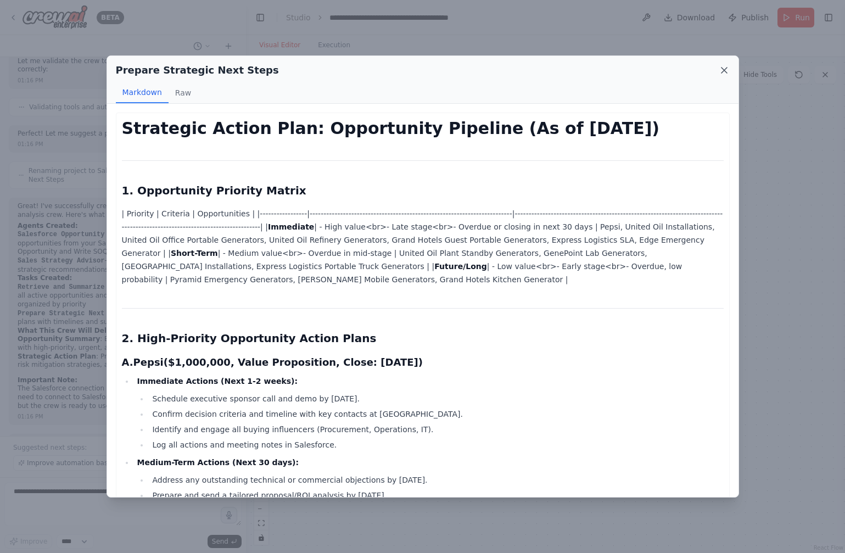
click at [723, 73] on icon at bounding box center [723, 70] width 11 height 11
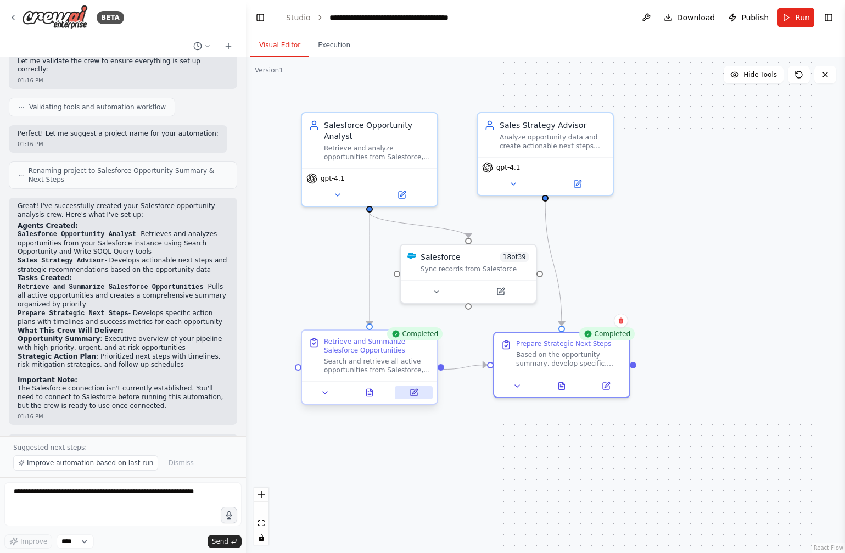
click at [405, 390] on button at bounding box center [414, 392] width 38 height 13
click at [406, 396] on button at bounding box center [414, 392] width 38 height 13
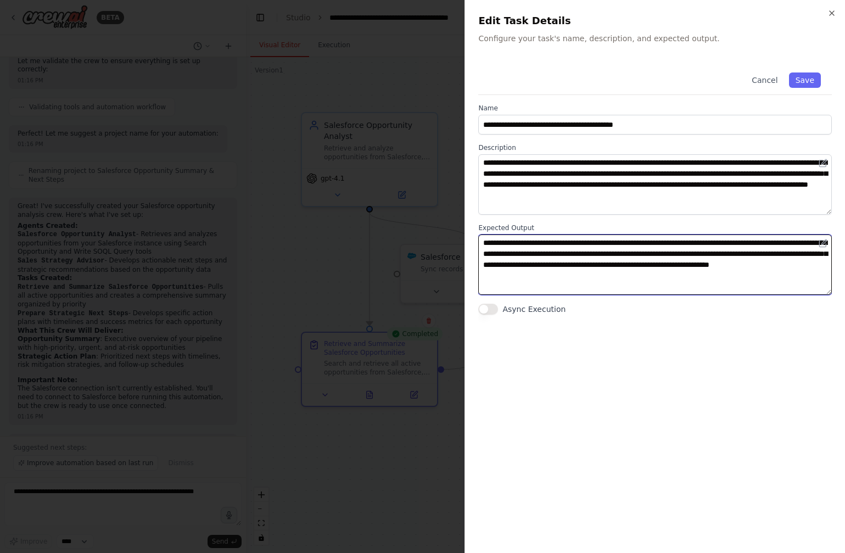
click at [692, 241] on textarea "**********" at bounding box center [654, 264] width 353 height 60
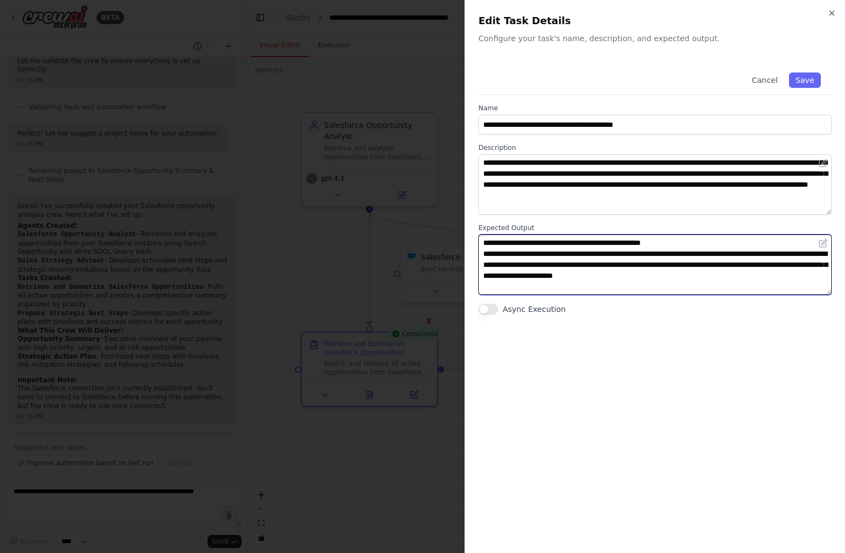
click at [699, 251] on textarea "**********" at bounding box center [654, 264] width 353 height 60
click at [697, 264] on textarea "**********" at bounding box center [654, 264] width 353 height 60
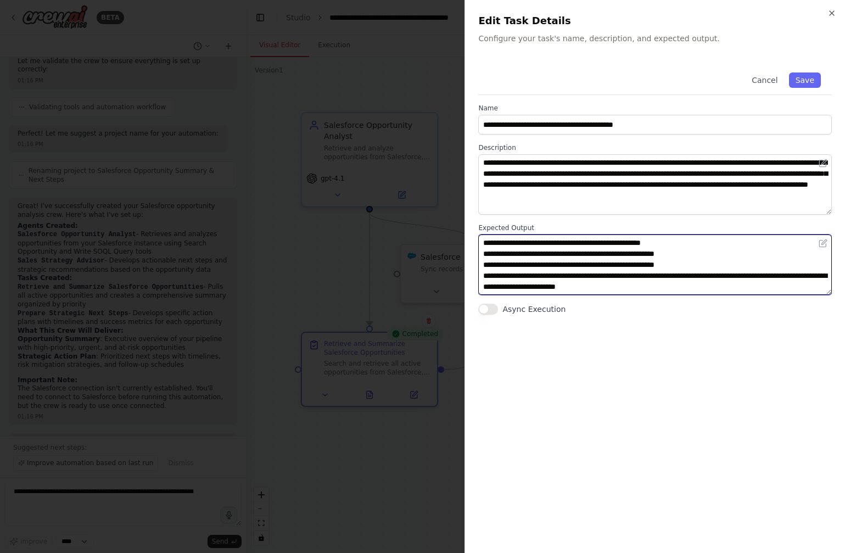
click at [637, 274] on textarea "**********" at bounding box center [654, 264] width 353 height 60
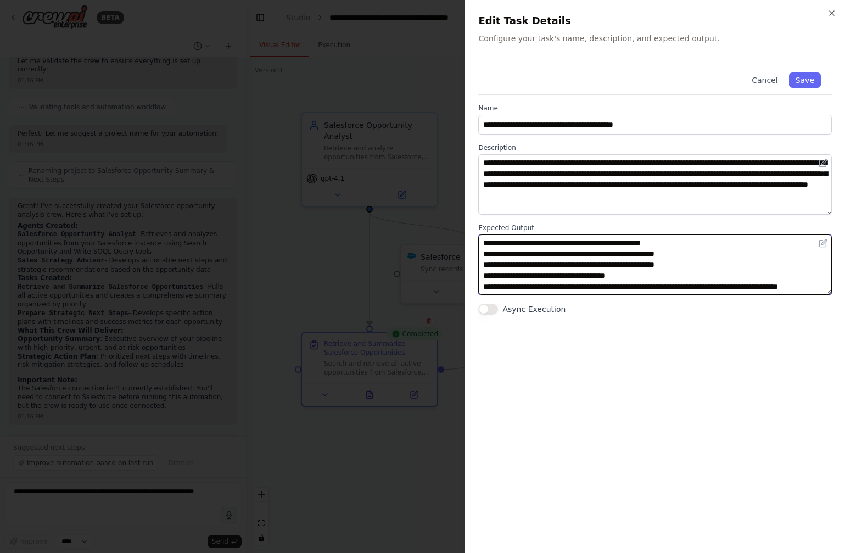
click at [660, 290] on textarea "**********" at bounding box center [654, 264] width 353 height 60
click at [713, 291] on textarea "**********" at bounding box center [654, 264] width 353 height 60
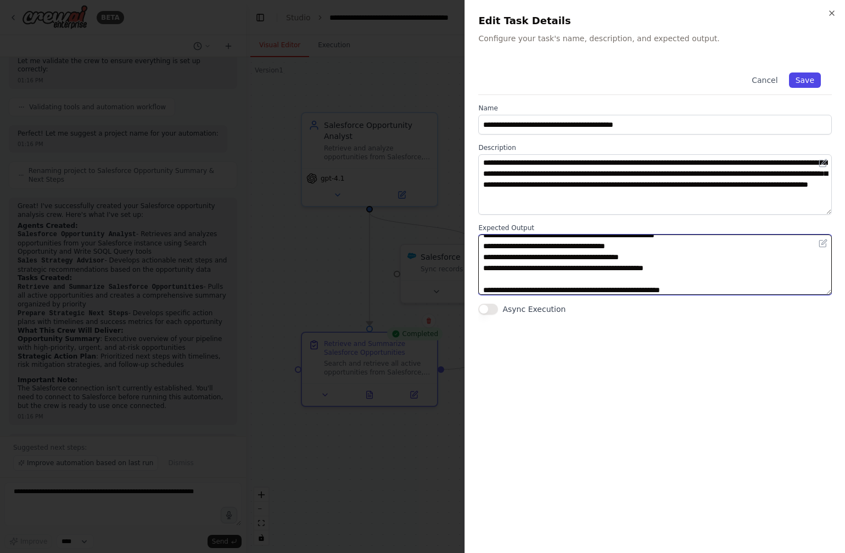
type textarea "**********"
click at [800, 86] on button "Save" at bounding box center [805, 79] width 32 height 15
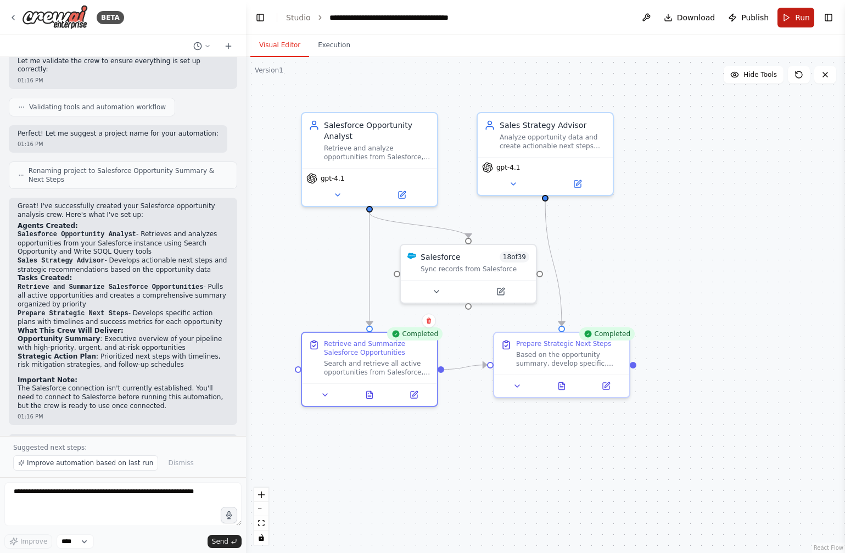
click at [801, 13] on span "Run" at bounding box center [802, 17] width 15 height 11
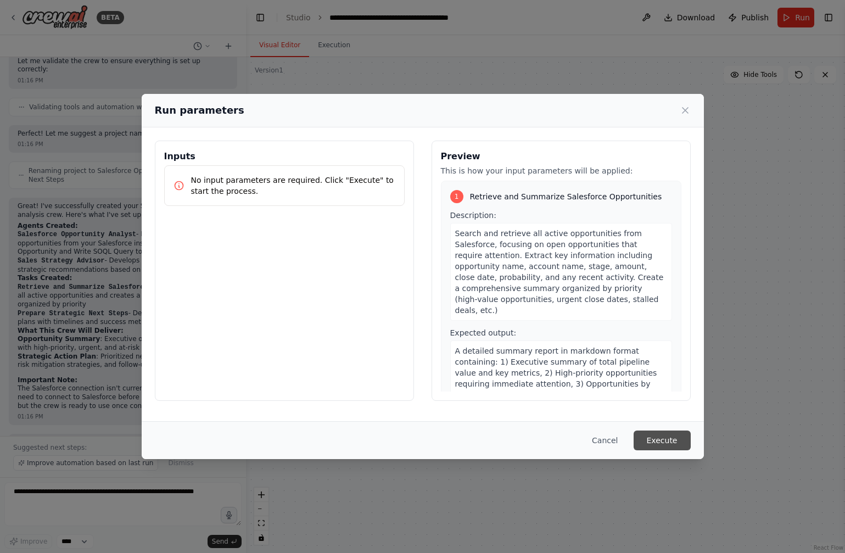
click at [664, 438] on button "Execute" at bounding box center [661, 440] width 57 height 20
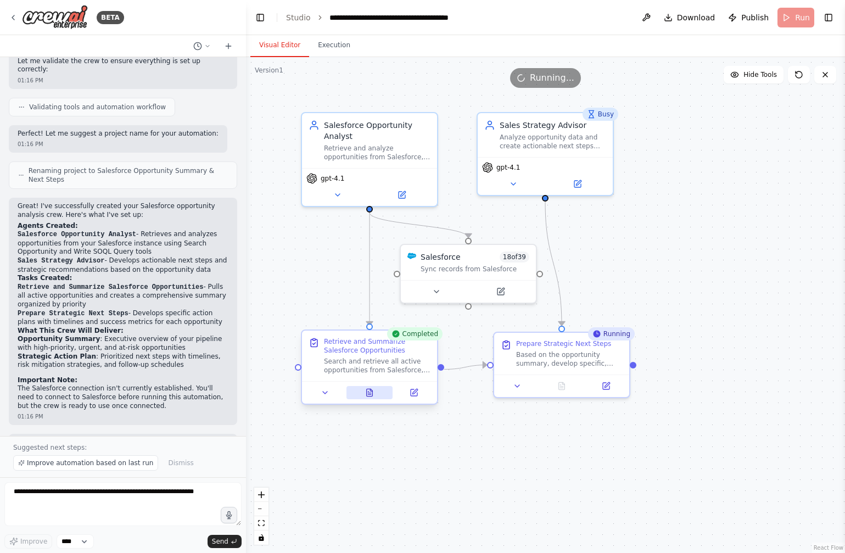
click at [359, 393] on button at bounding box center [369, 392] width 47 height 13
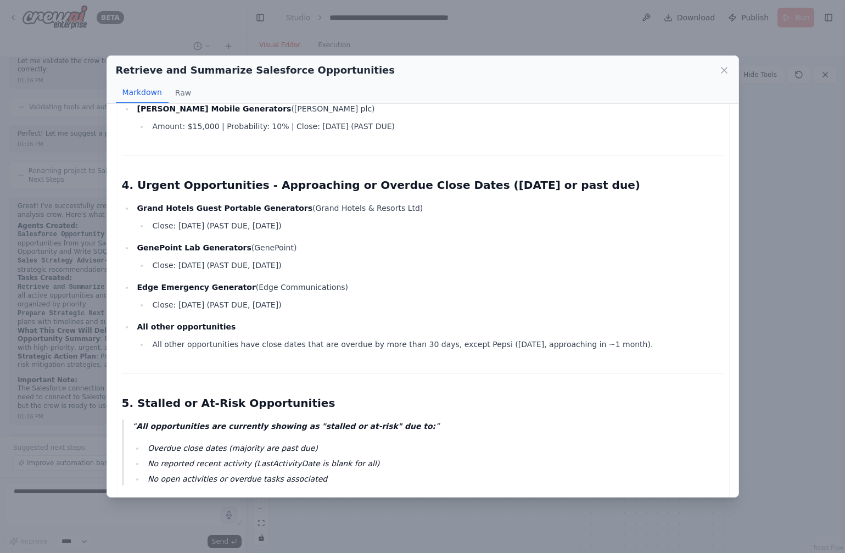
scroll to position [1844, 0]
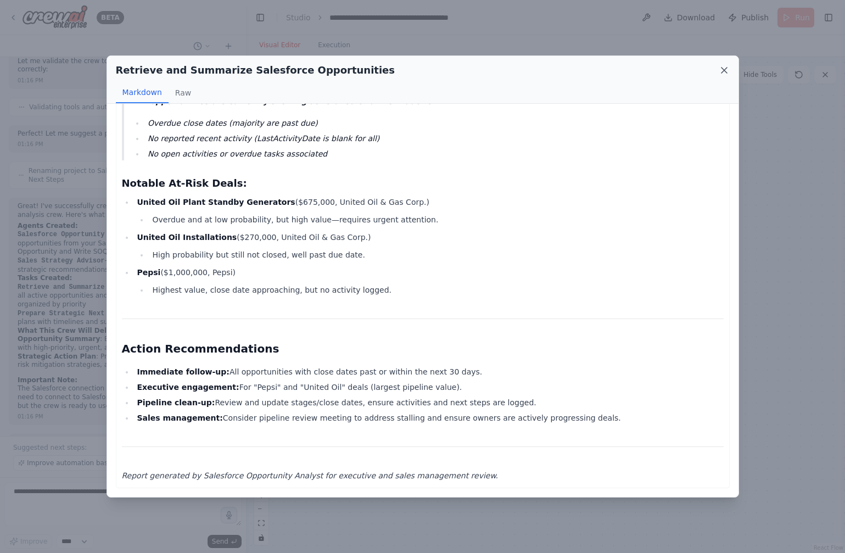
click at [724, 75] on icon at bounding box center [723, 70] width 11 height 11
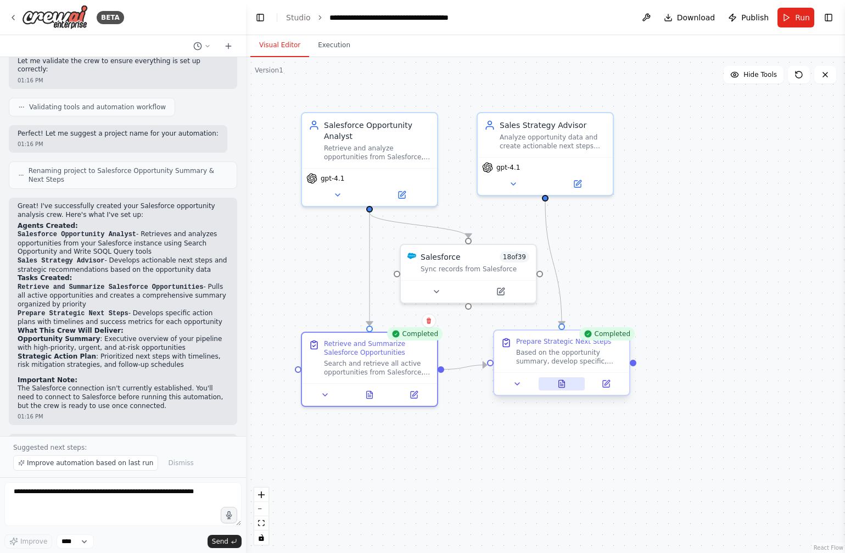
click at [557, 386] on icon at bounding box center [561, 383] width 9 height 9
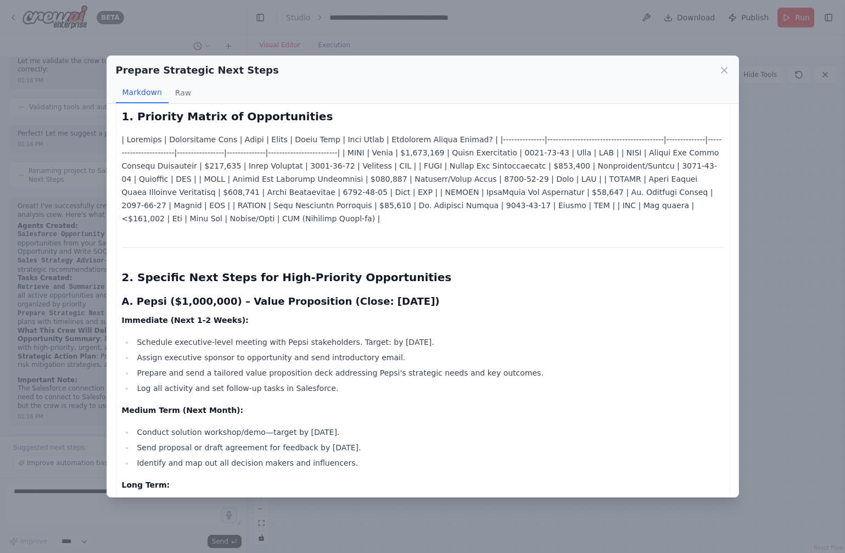
scroll to position [0, 0]
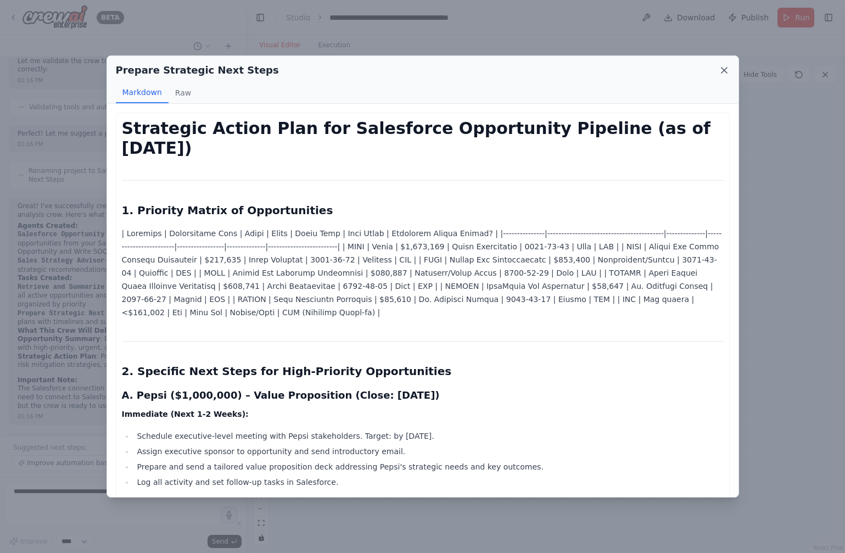
click at [720, 75] on icon at bounding box center [723, 70] width 11 height 11
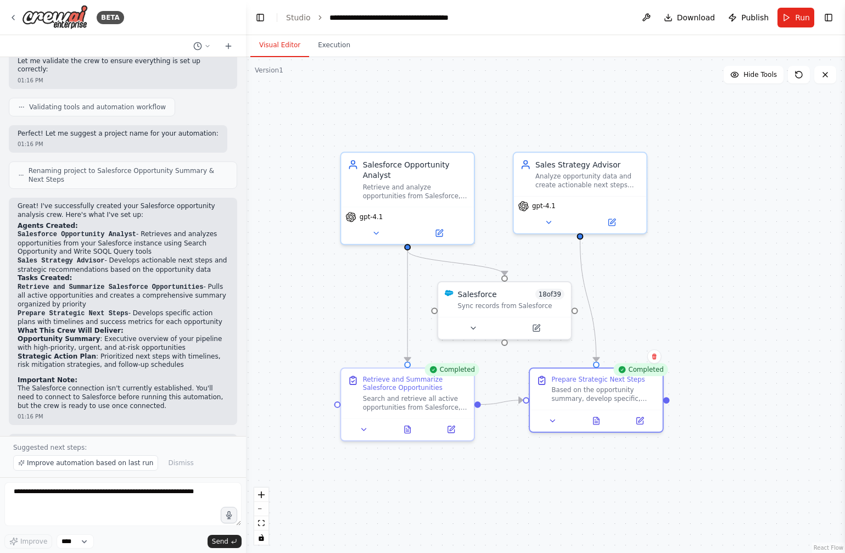
drag, startPoint x: 526, startPoint y: 371, endPoint x: 652, endPoint y: 273, distance: 159.9
click at [653, 272] on div ".deletable-edge-delete-btn { width: 20px; height: 20px; border: 0px solid #ffff…" at bounding box center [545, 305] width 599 height 496
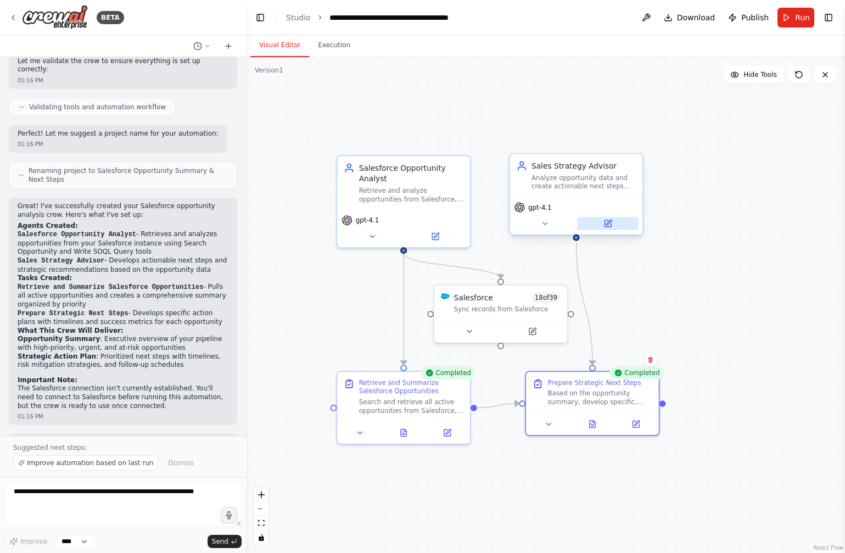
click at [598, 223] on button at bounding box center [607, 223] width 61 height 13
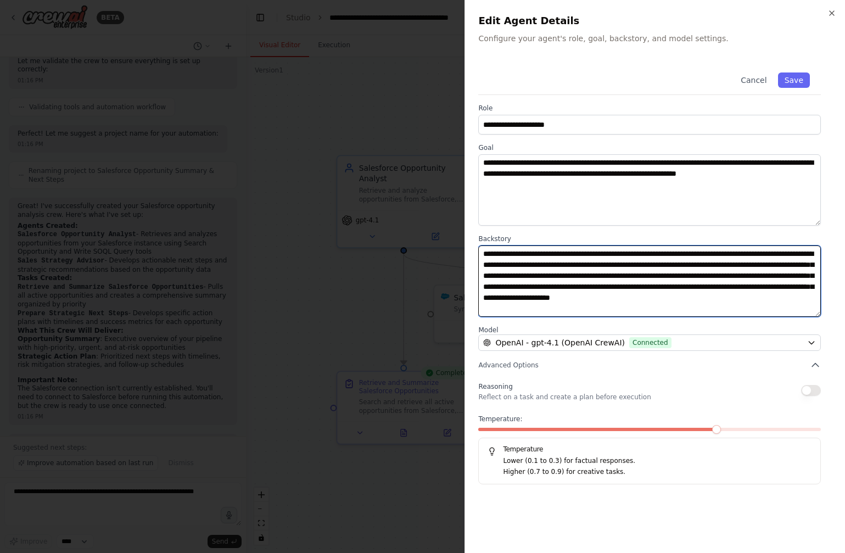
click at [653, 308] on textarea "**********" at bounding box center [649, 280] width 342 height 71
type textarea "**********"
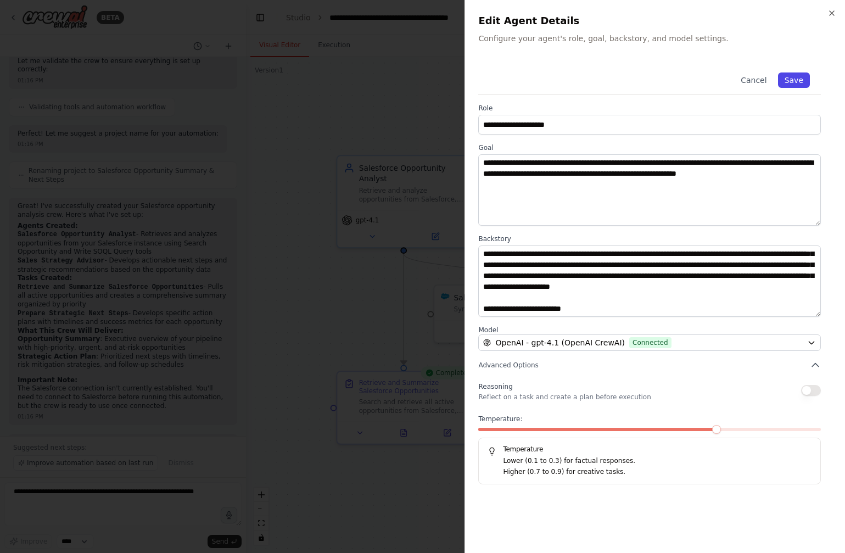
click at [798, 81] on button "Save" at bounding box center [794, 79] width 32 height 15
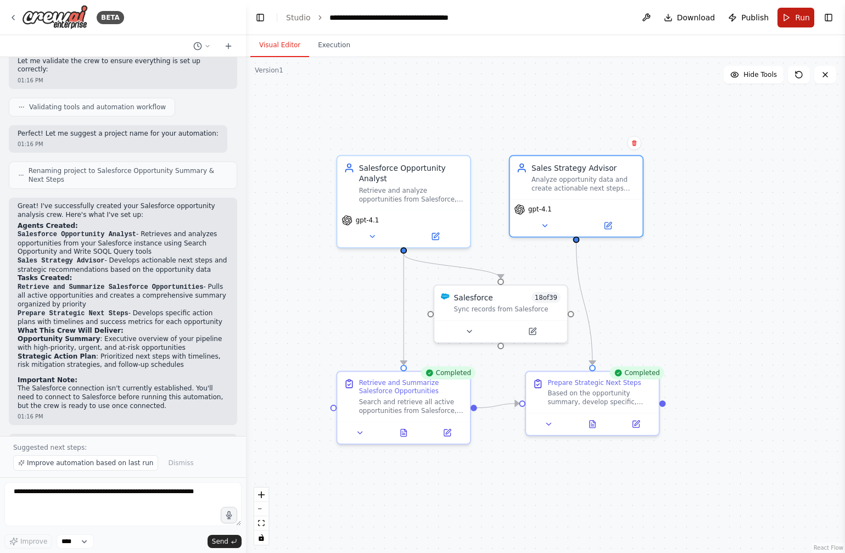
click at [802, 20] on span "Run" at bounding box center [802, 17] width 15 height 11
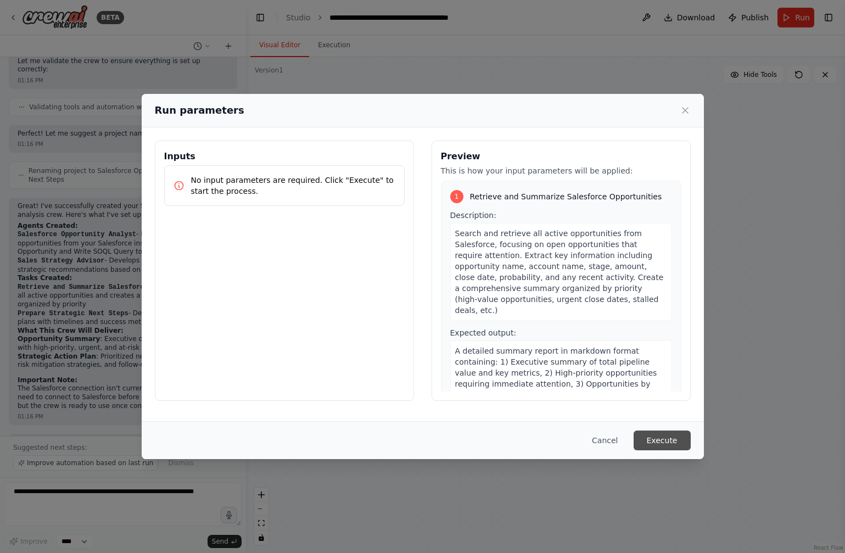
click at [676, 435] on button "Execute" at bounding box center [661, 440] width 57 height 20
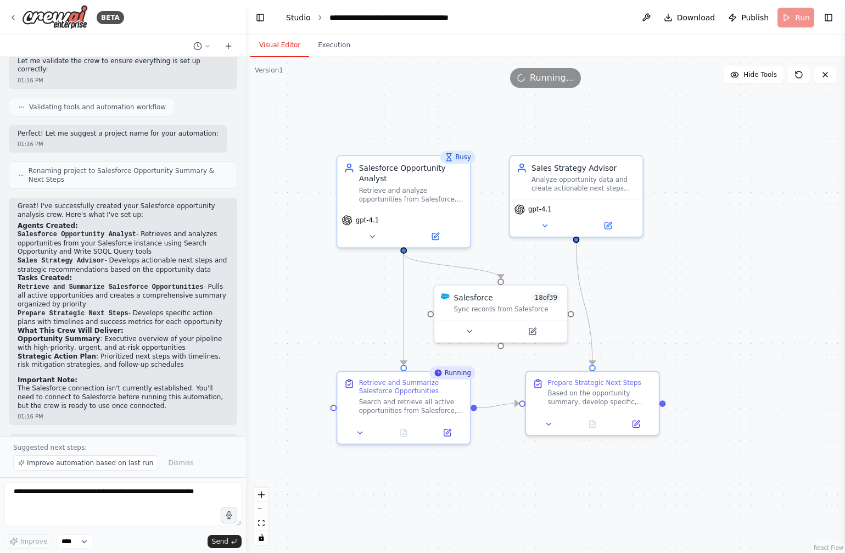
click at [307, 14] on link "Studio" at bounding box center [298, 17] width 25 height 9
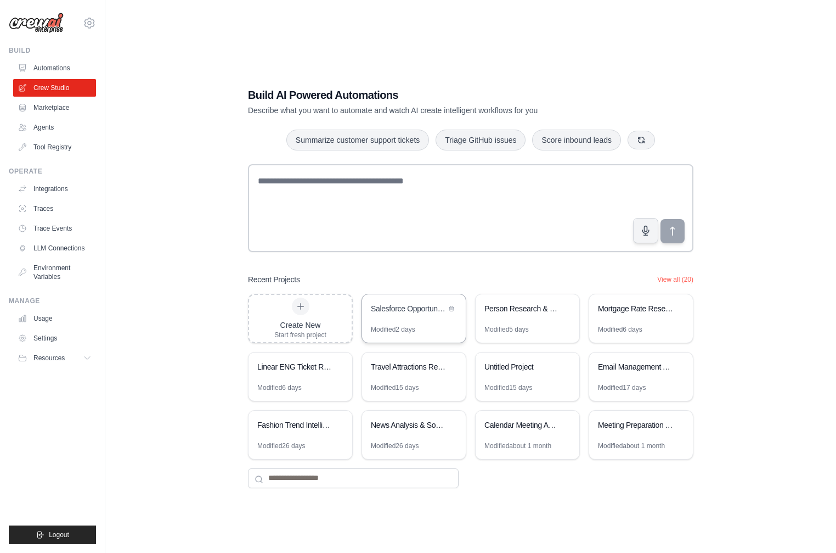
click at [438, 321] on div "Salesforce Opportunity Summary & Next Steps" at bounding box center [414, 309] width 104 height 31
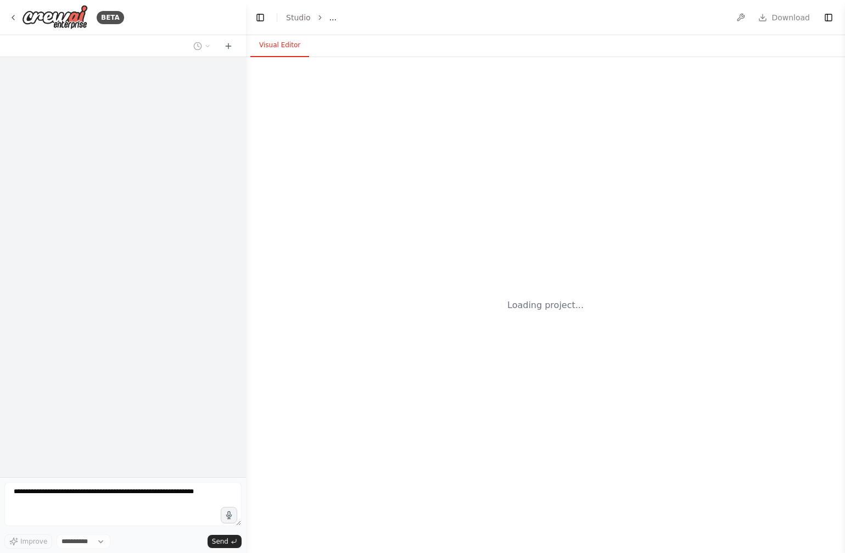
select select "****"
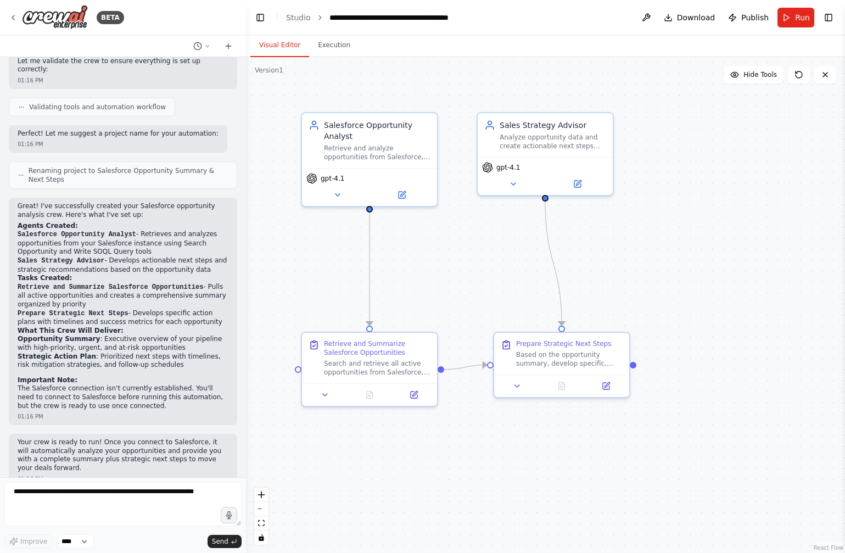
click at [296, 21] on li "Studio" at bounding box center [298, 17] width 25 height 11
click at [301, 15] on link "Studio" at bounding box center [298, 17] width 25 height 9
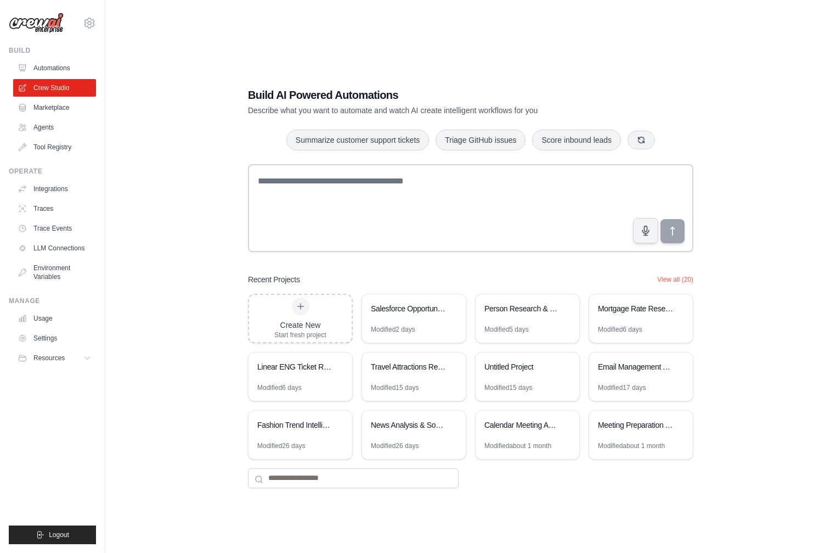
click at [210, 230] on div "Build AI Powered Automations Describe what you want to automate and watch AI cr…" at bounding box center [471, 287] width 696 height 553
click at [409, 327] on div "Modified 2 days" at bounding box center [393, 329] width 44 height 9
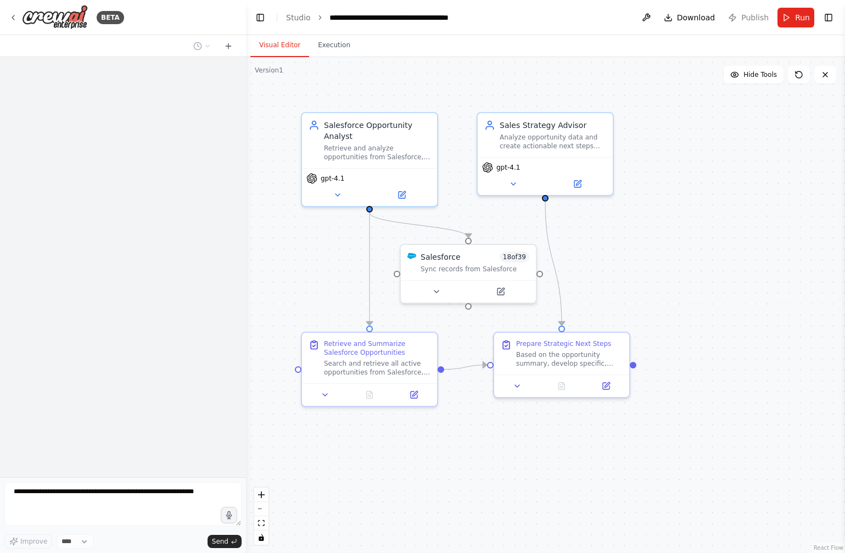
scroll to position [650, 0]
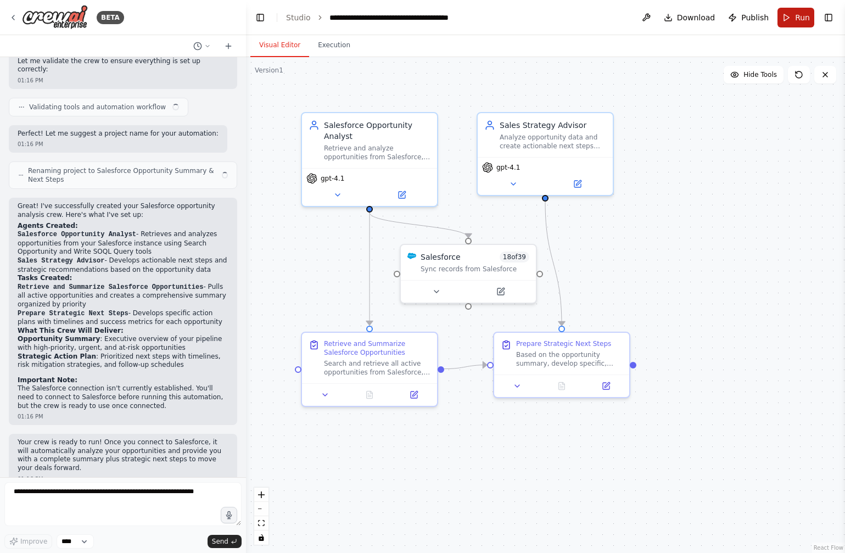
click at [795, 13] on button "Run" at bounding box center [795, 18] width 37 height 20
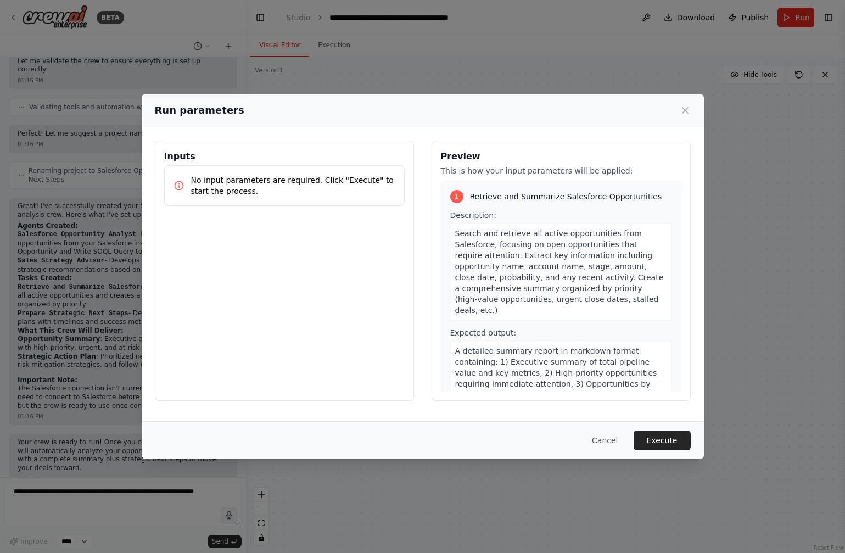
click at [656, 452] on div "Cancel Execute" at bounding box center [423, 440] width 562 height 38
click at [664, 429] on div "Cancel Execute" at bounding box center [423, 440] width 562 height 38
click at [665, 434] on button "Execute" at bounding box center [661, 440] width 57 height 20
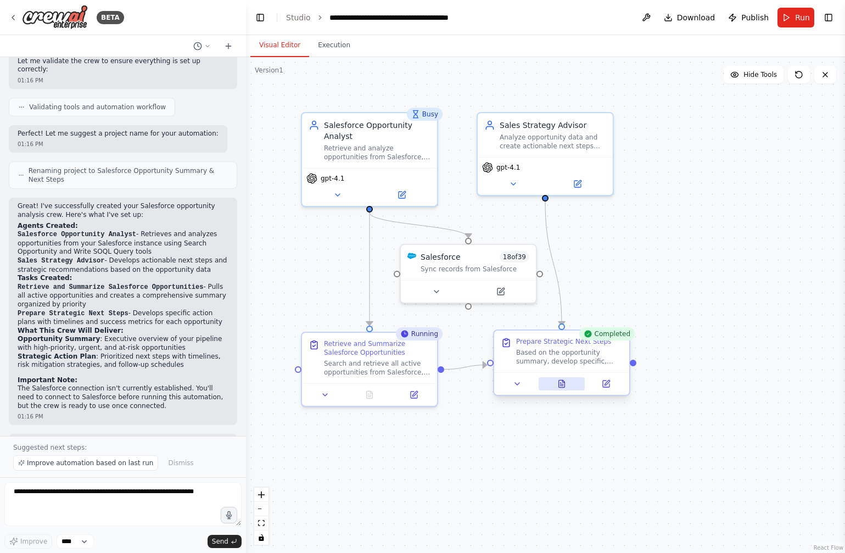
click at [564, 386] on icon at bounding box center [562, 383] width 6 height 7
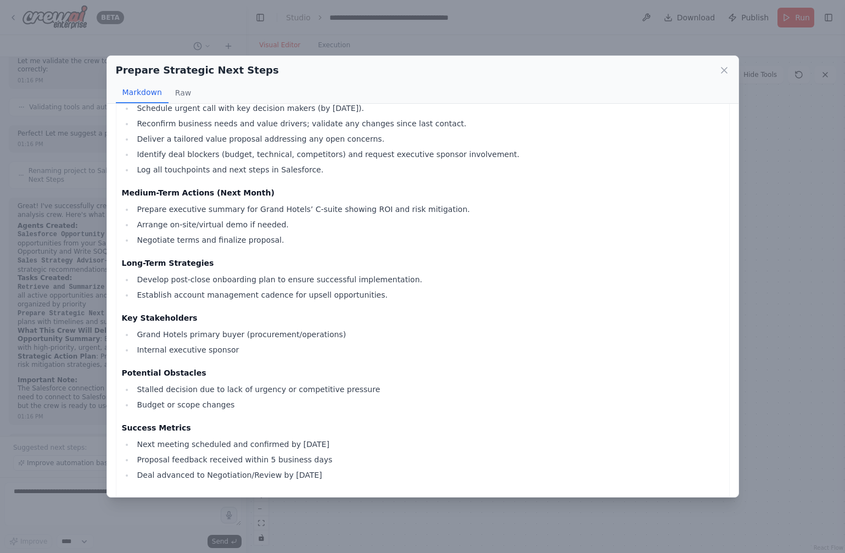
scroll to position [327, 0]
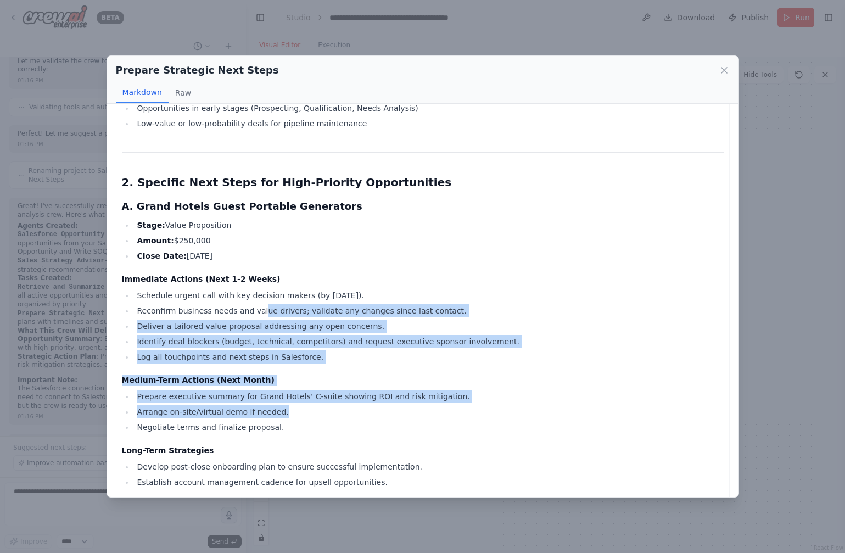
drag, startPoint x: 257, startPoint y: 301, endPoint x: 304, endPoint y: 392, distance: 102.8
click at [305, 405] on li "Arrange on-site/virtual demo if needed." at bounding box center [428, 411] width 589 height 13
